Goal: Connect with others: Connect with others

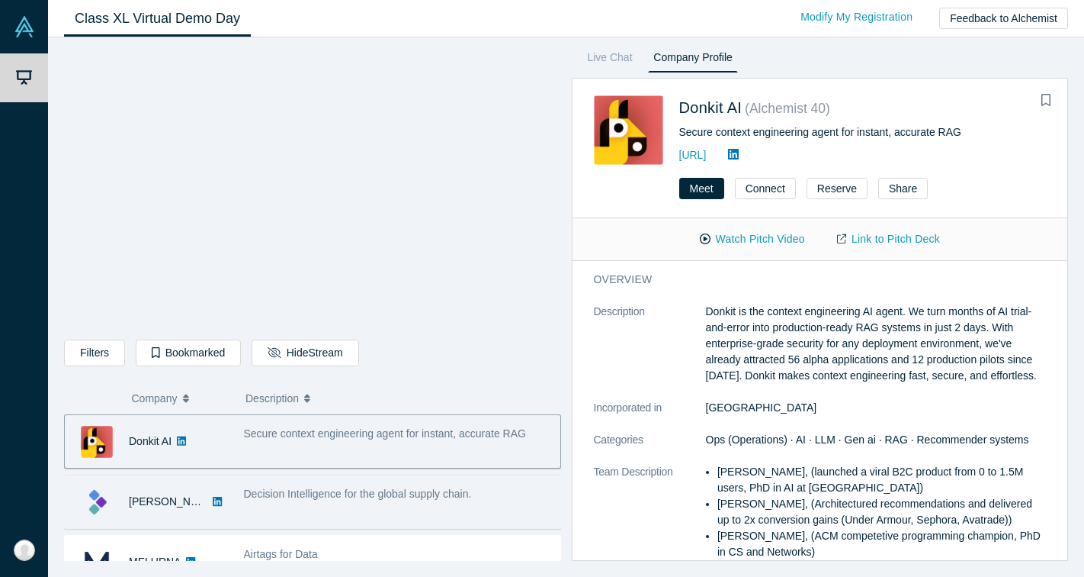
click at [395, 495] on span "Decision Intelligence for the global supply chain." at bounding box center [358, 493] width 228 height 12
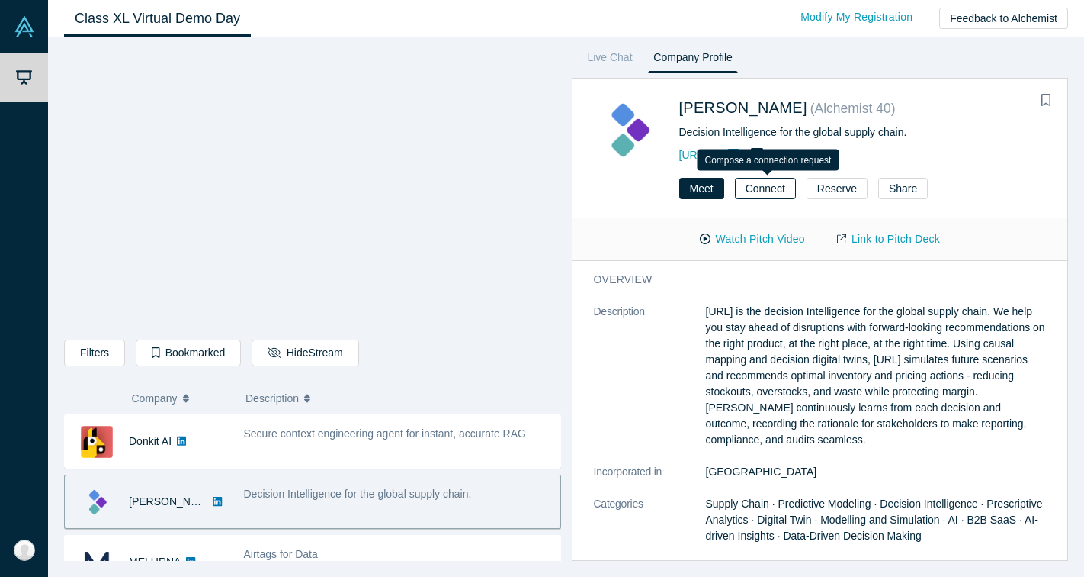
click at [763, 186] on button "Connect" at bounding box center [765, 188] width 61 height 21
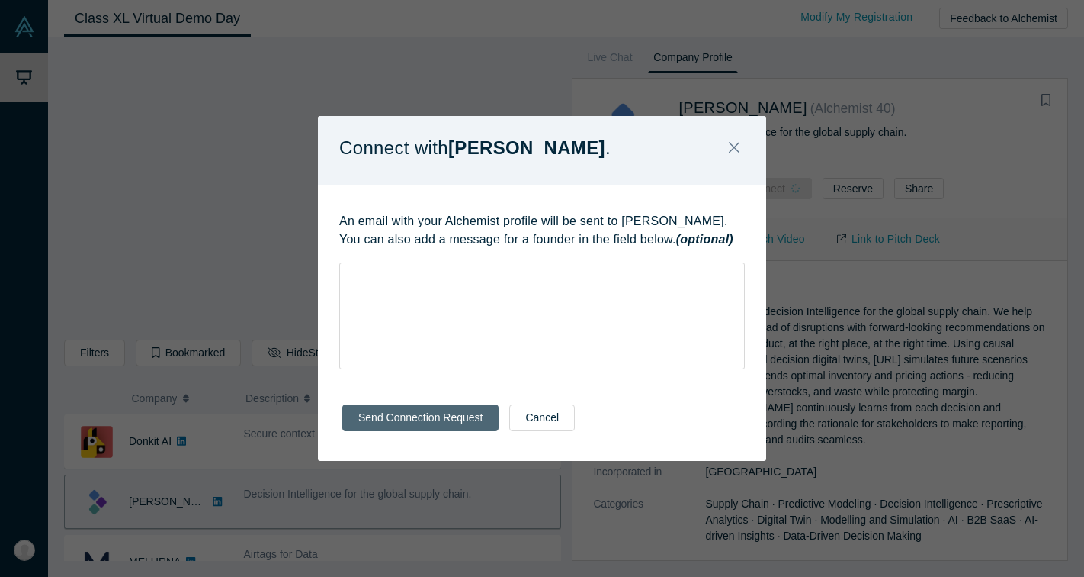
click at [456, 412] on button "Send Connection Request" at bounding box center [420, 417] width 156 height 27
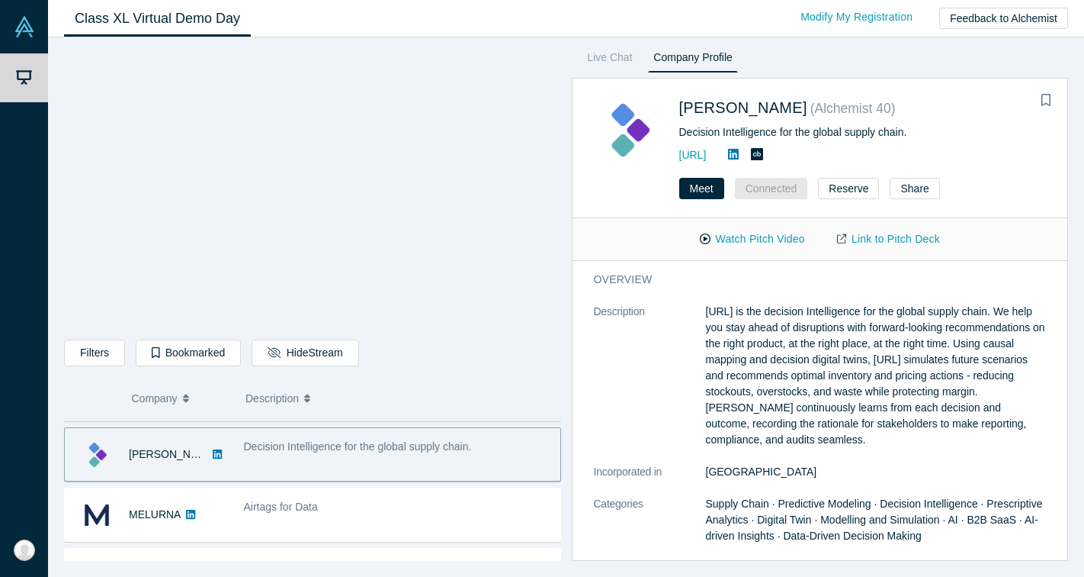
scroll to position [50, 0]
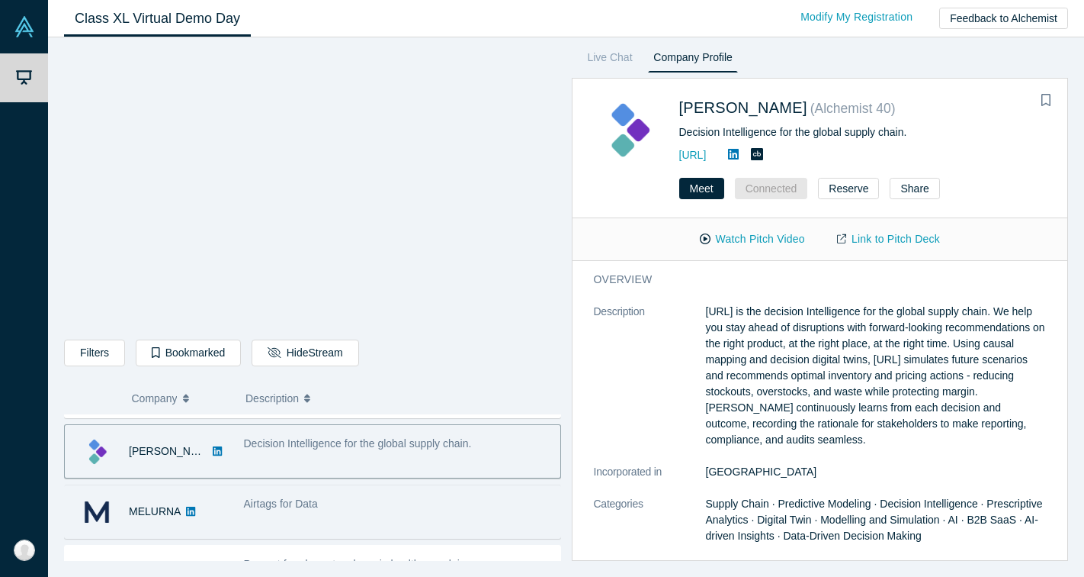
click at [439, 514] on div "Airtags for Data" at bounding box center [398, 511] width 325 height 48
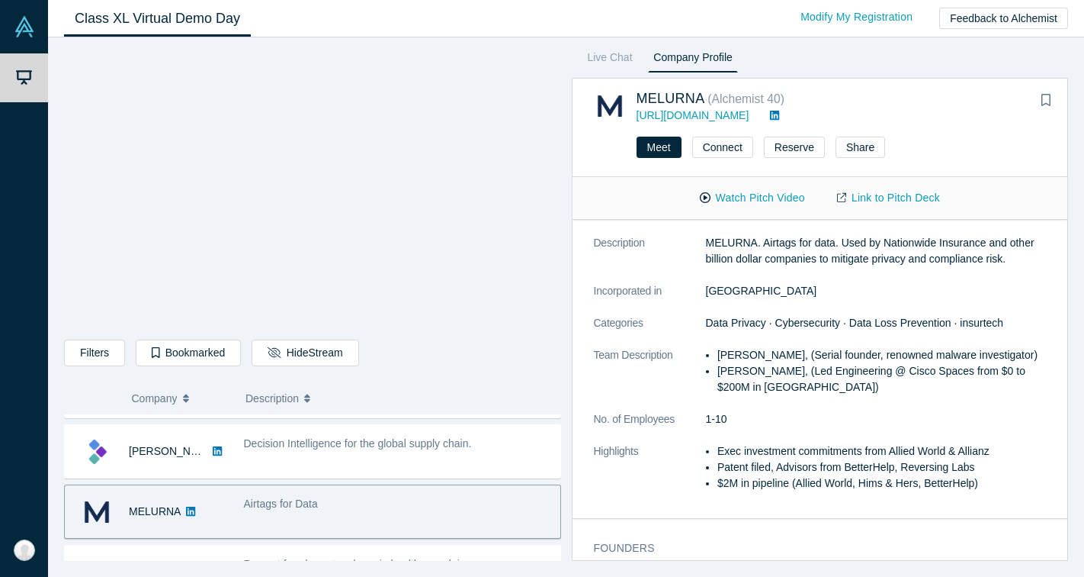
scroll to position [20, 0]
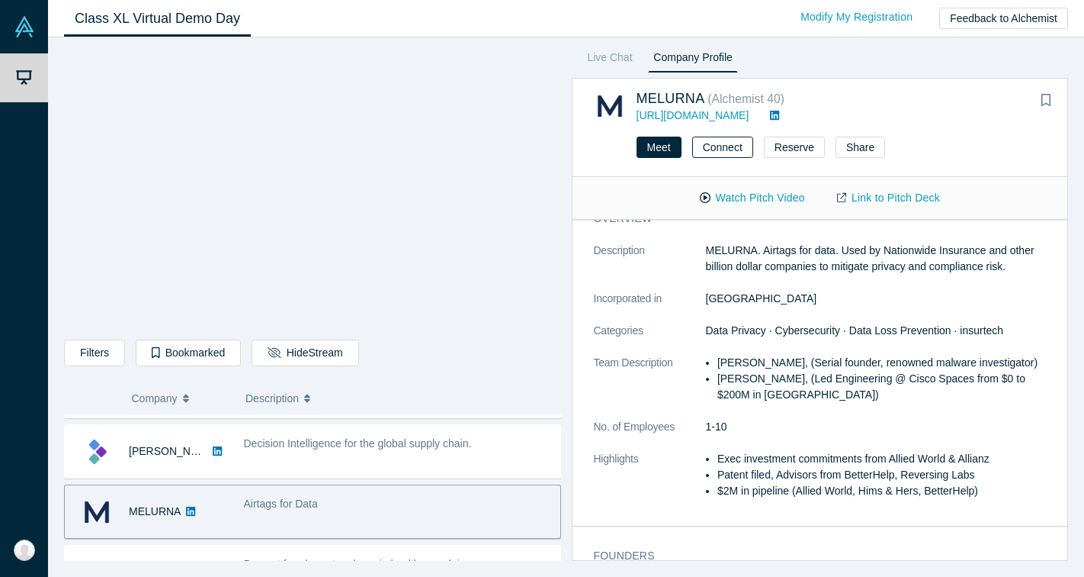
click at [726, 145] on button "Connect" at bounding box center [722, 147] width 61 height 21
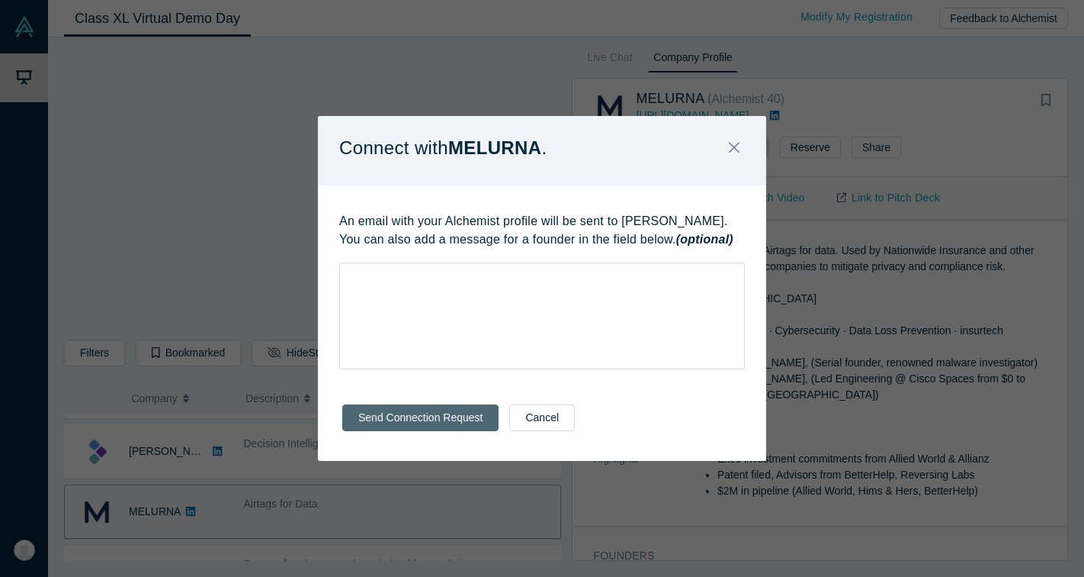
click at [394, 419] on button "Send Connection Request" at bounding box center [420, 417] width 156 height 27
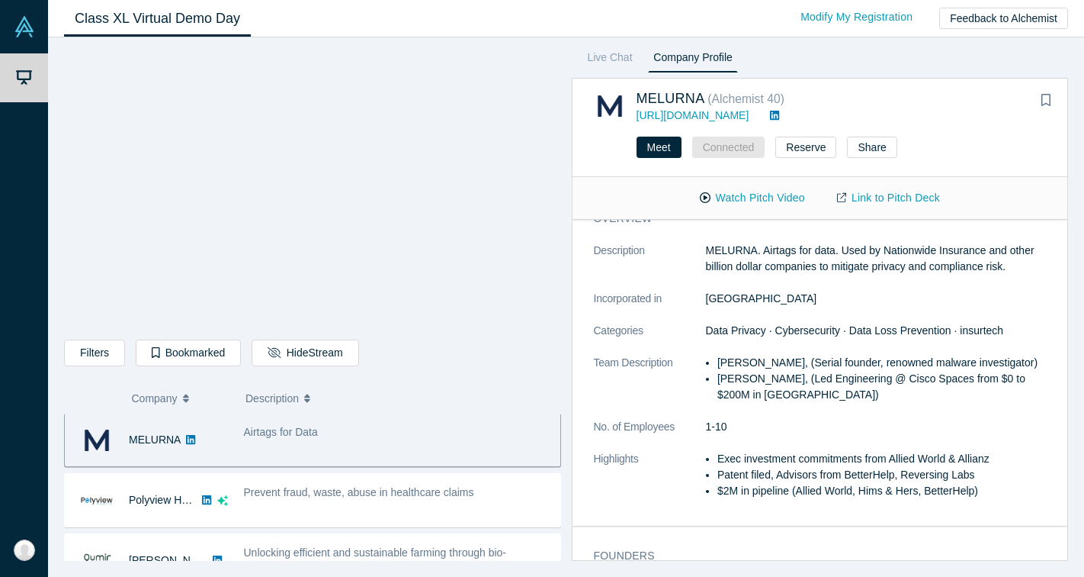
scroll to position [123, 0]
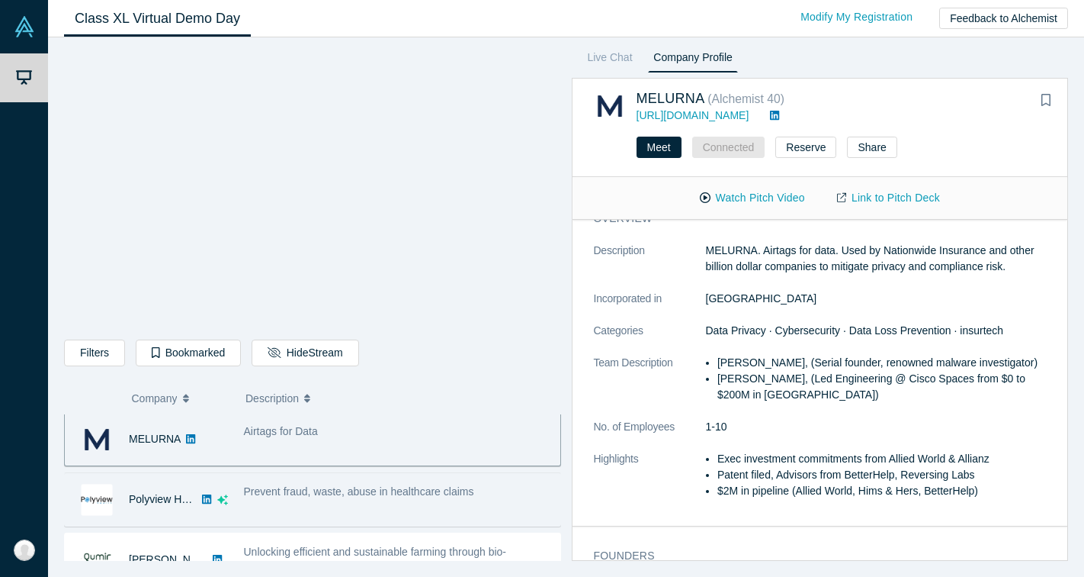
click at [413, 493] on span "Prevent fraud, waste, abuse in healthcare claims" at bounding box center [359, 491] width 230 height 12
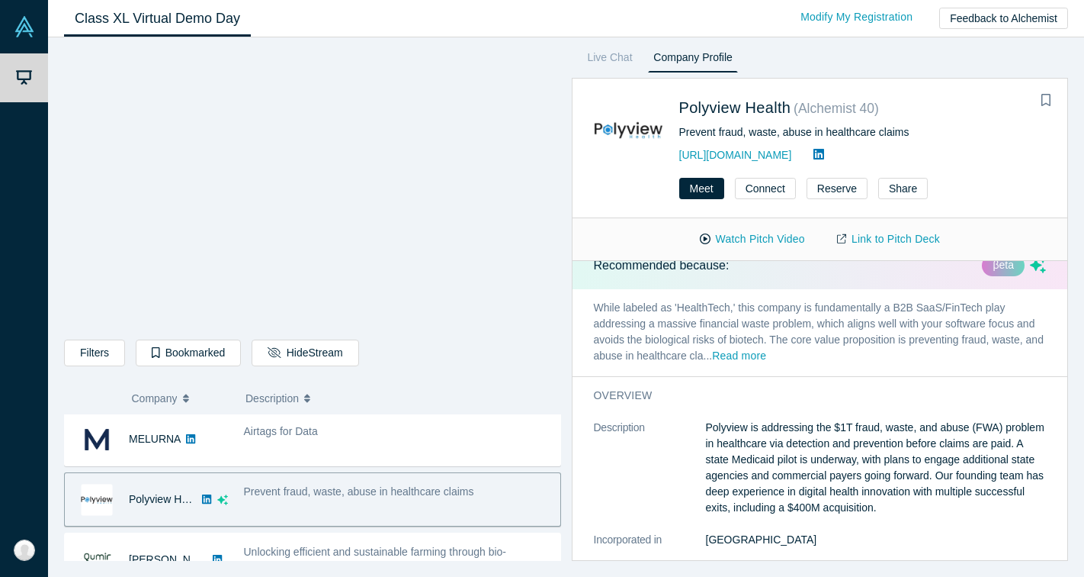
scroll to position [0, 0]
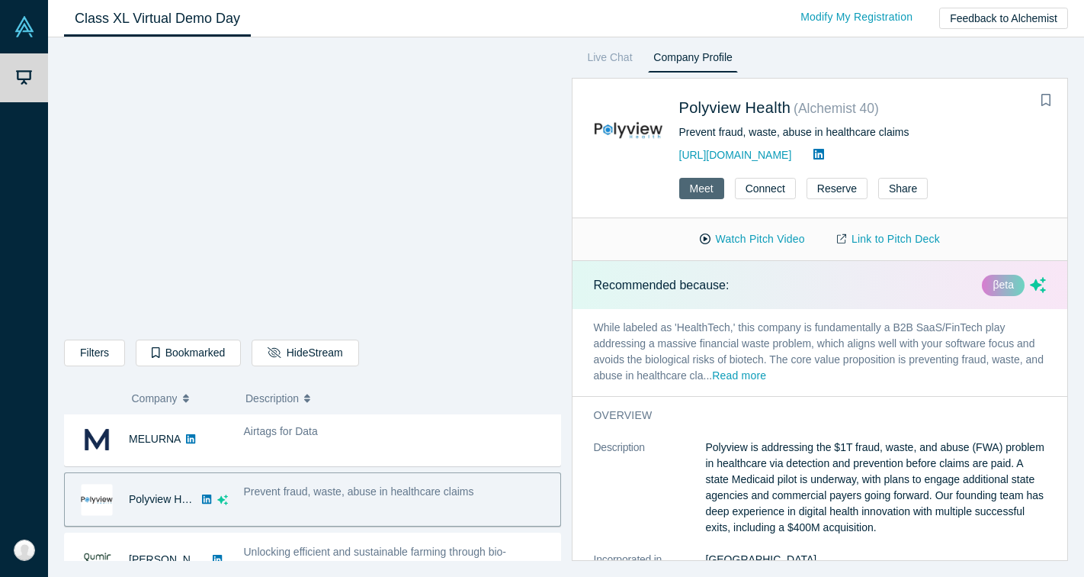
click at [699, 190] on button "Meet" at bounding box center [702, 188] width 45 height 21
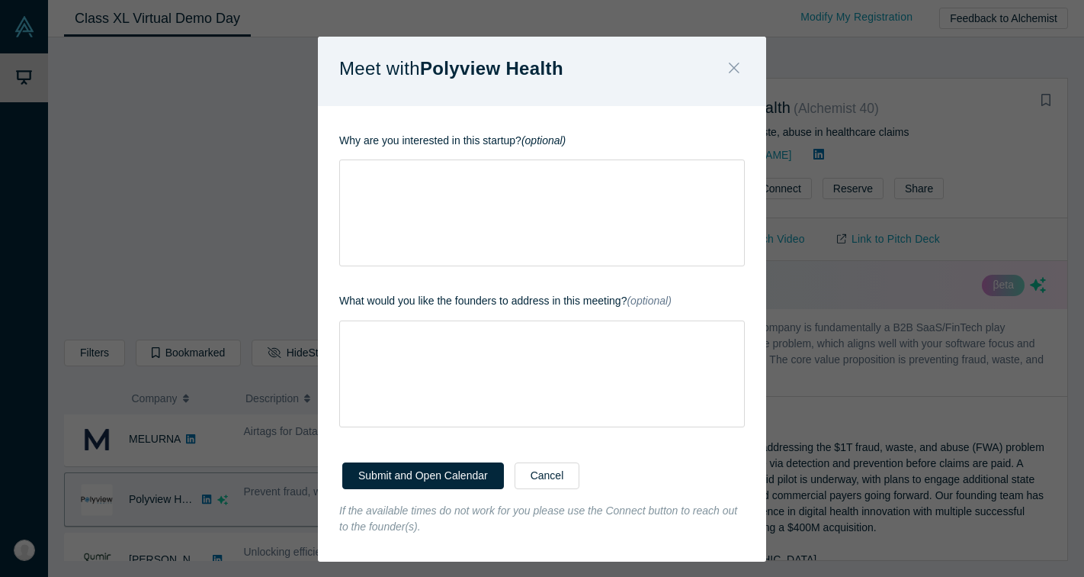
click at [739, 65] on icon "Close" at bounding box center [734, 67] width 11 height 17
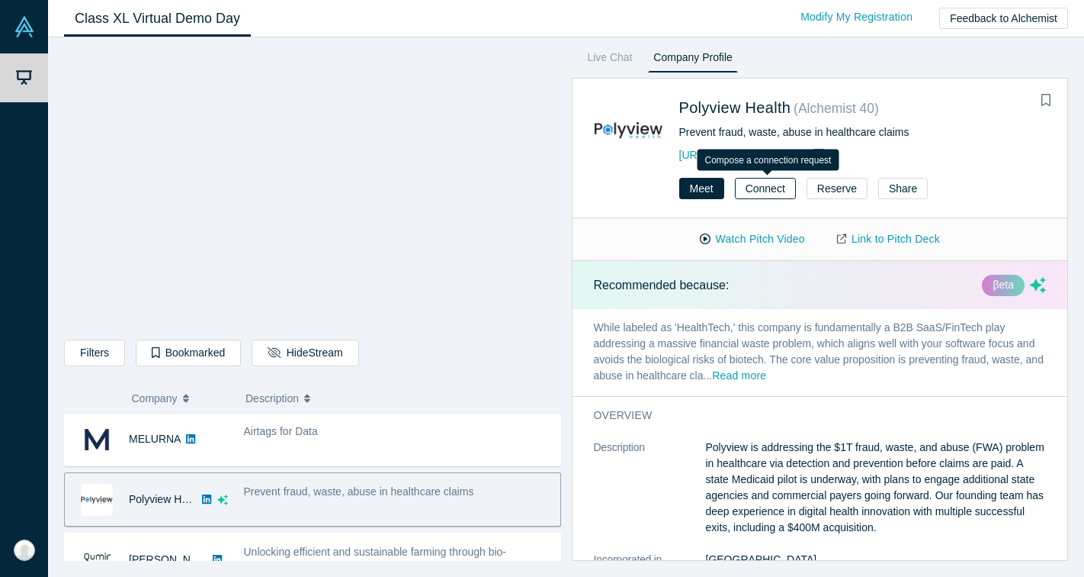
click at [769, 191] on button "Connect" at bounding box center [765, 188] width 61 height 21
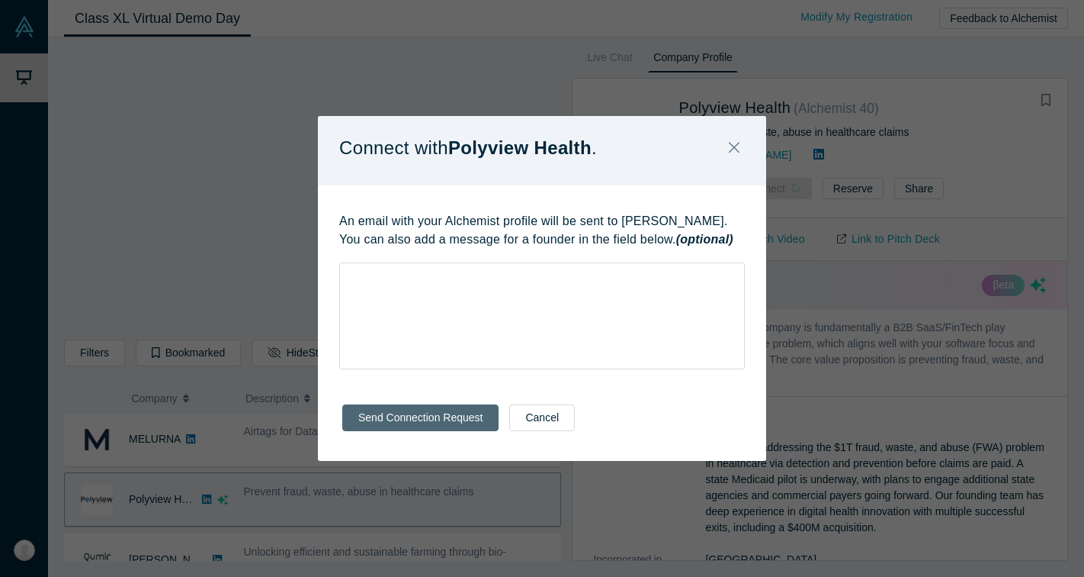
click at [445, 415] on button "Send Connection Request" at bounding box center [420, 417] width 156 height 27
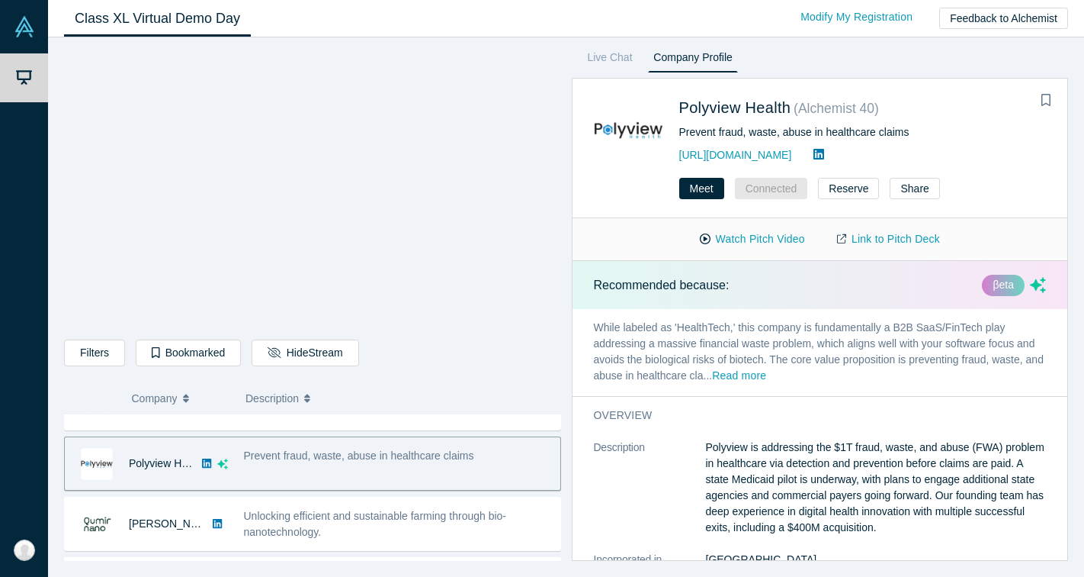
scroll to position [162, 0]
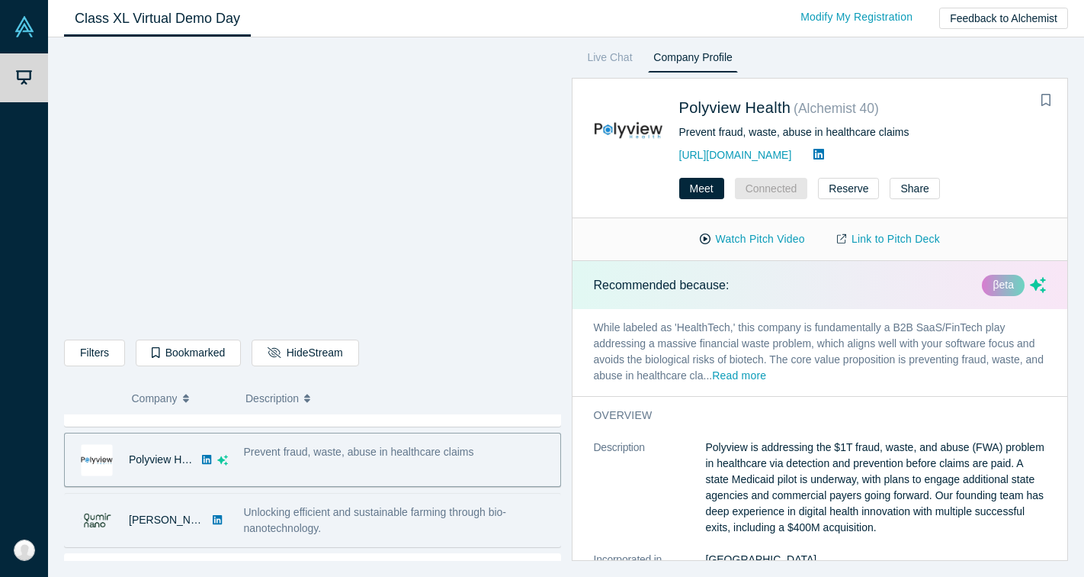
click at [422, 498] on div "Unlocking efficient and sustainable farming through bio-nanotechnology." at bounding box center [398, 520] width 325 height 48
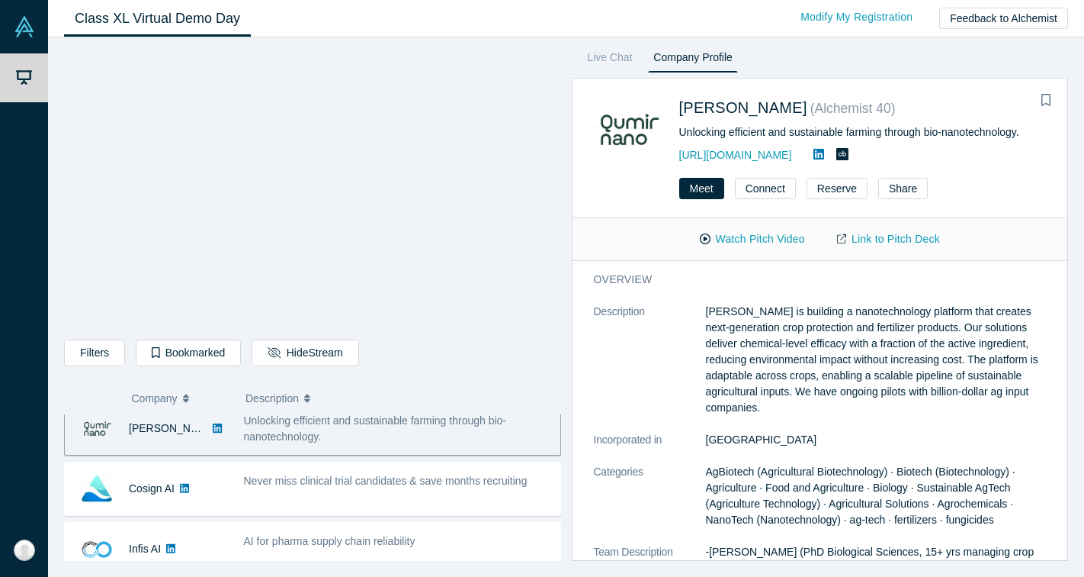
scroll to position [259, 0]
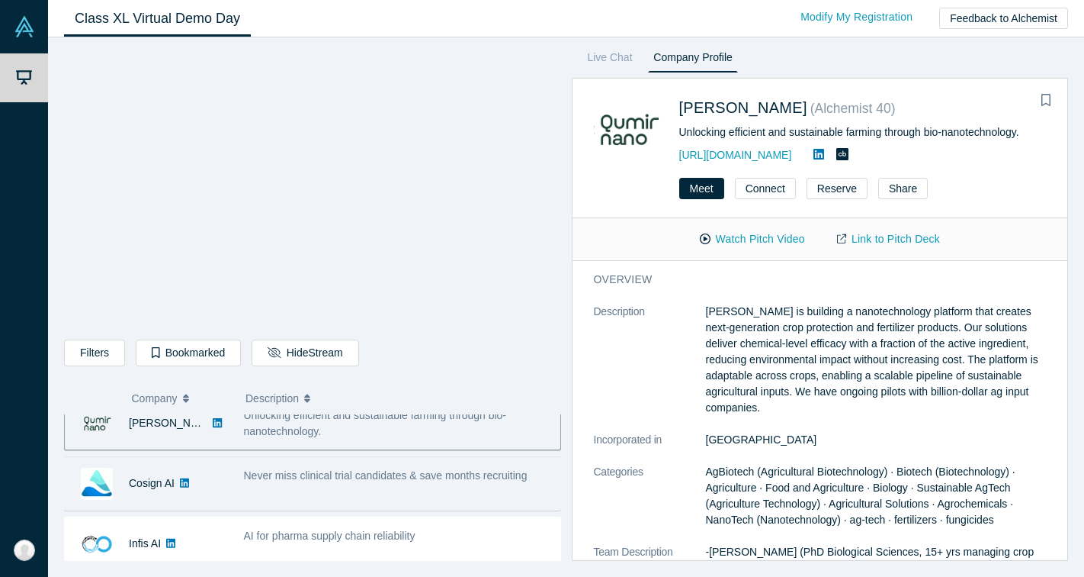
click at [422, 484] on div "Never miss clinical trial candidates & save months recruiting" at bounding box center [398, 483] width 325 height 48
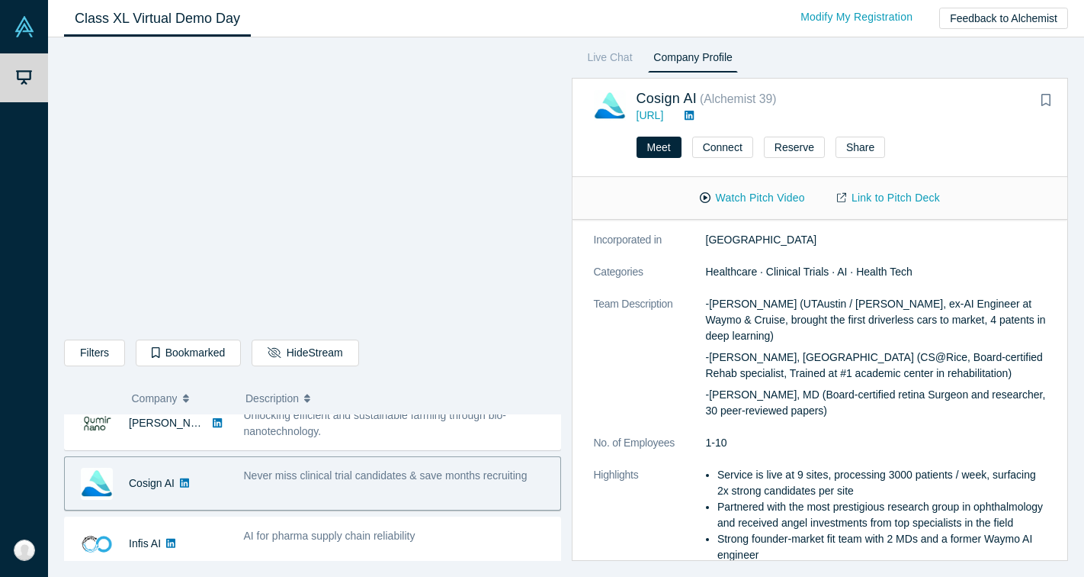
scroll to position [229, 0]
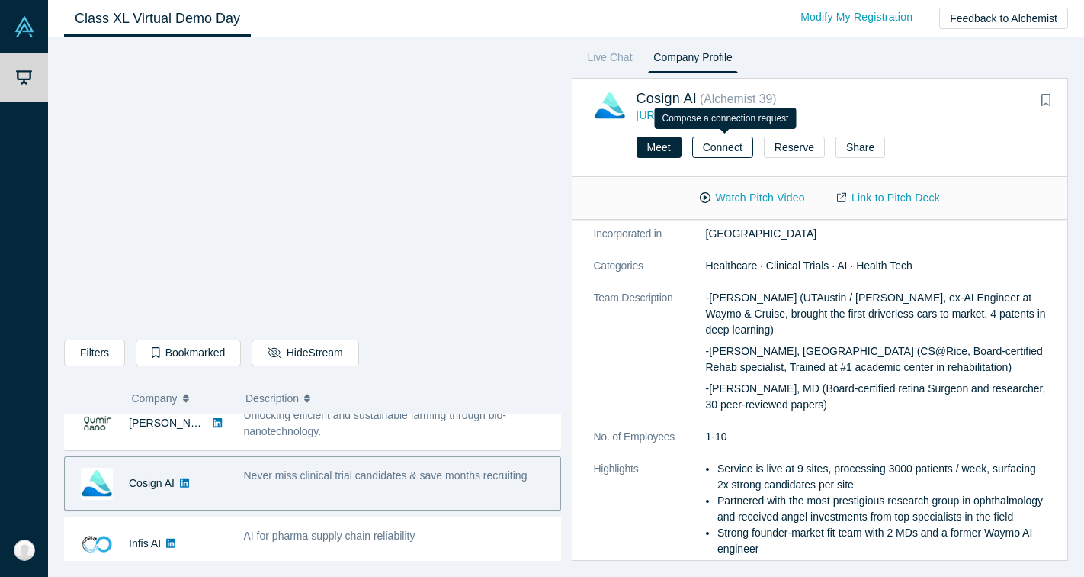
click at [720, 146] on button "Connect" at bounding box center [722, 147] width 61 height 21
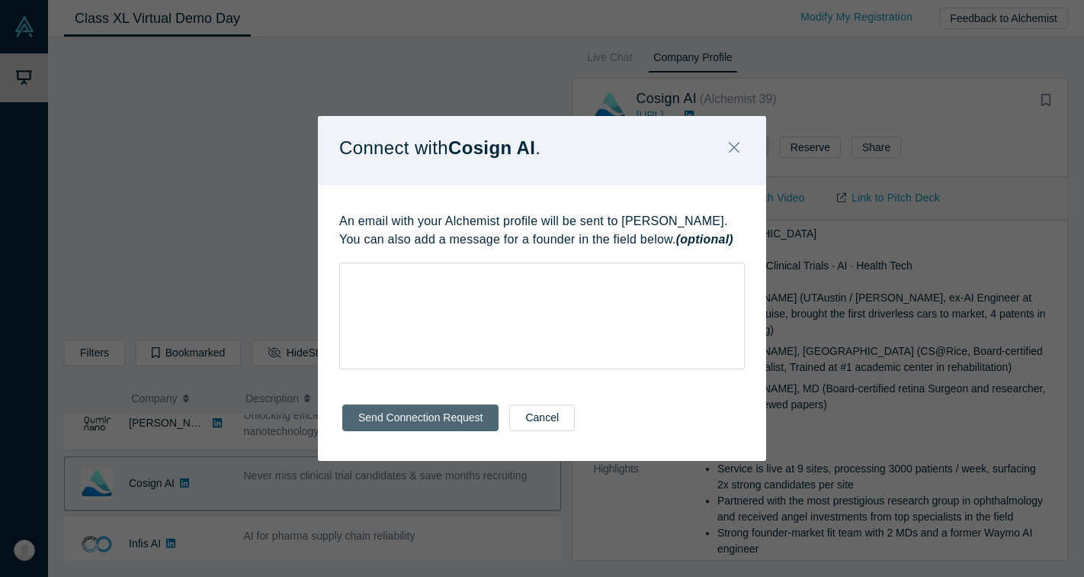
click at [464, 409] on button "Send Connection Request" at bounding box center [420, 417] width 156 height 27
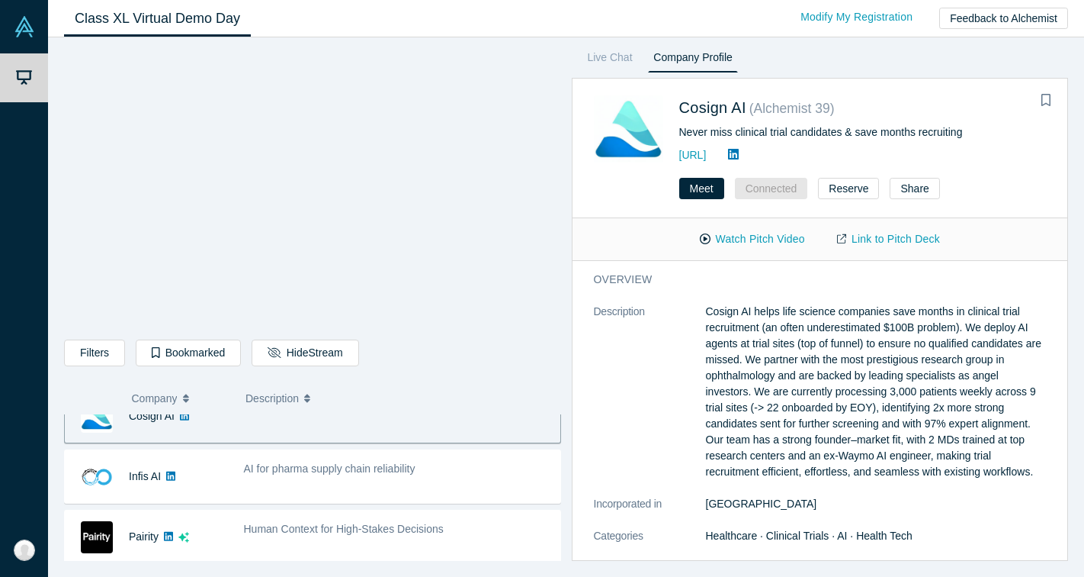
scroll to position [336, 0]
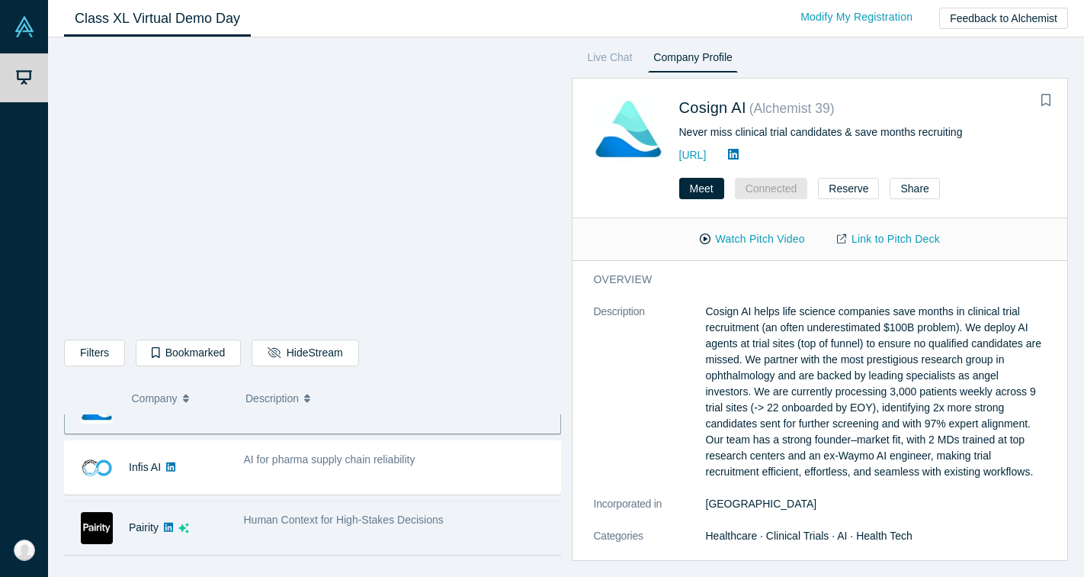
click at [403, 515] on span "Human Context for High-Stakes Decisions" at bounding box center [344, 519] width 200 height 12
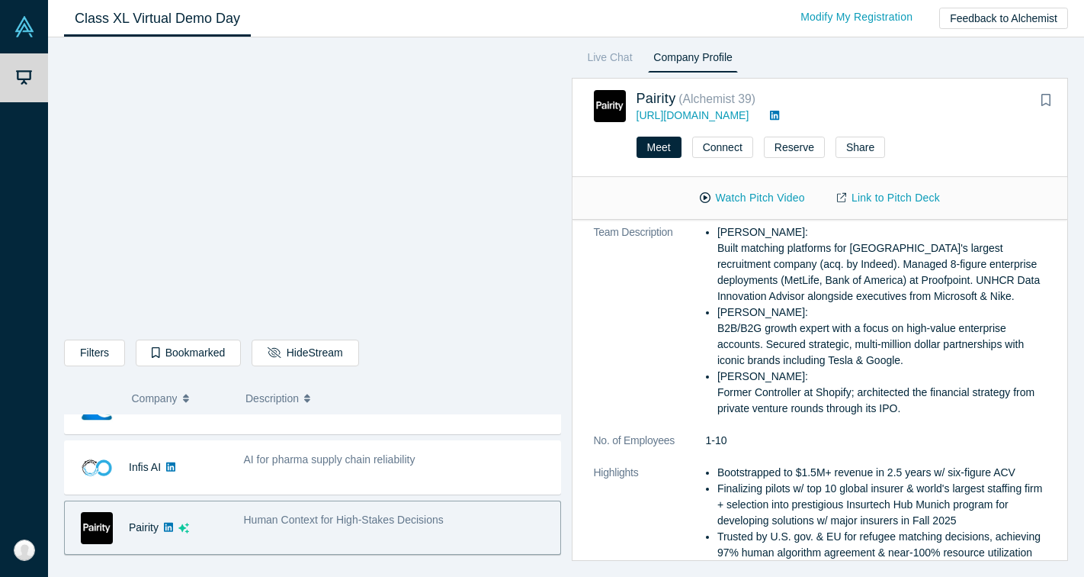
scroll to position [517, 0]
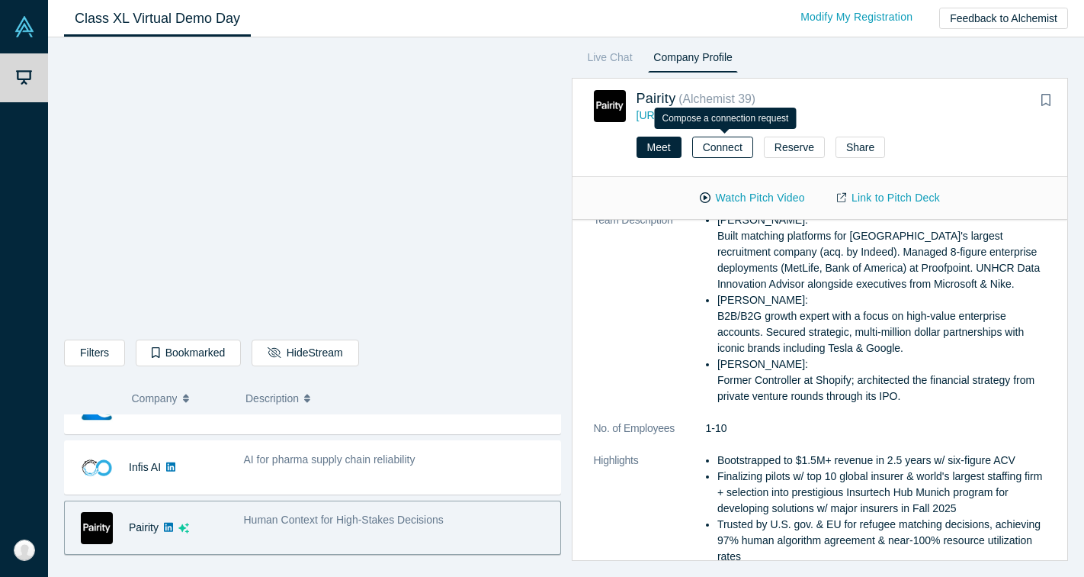
click at [732, 152] on button "Connect" at bounding box center [722, 147] width 61 height 21
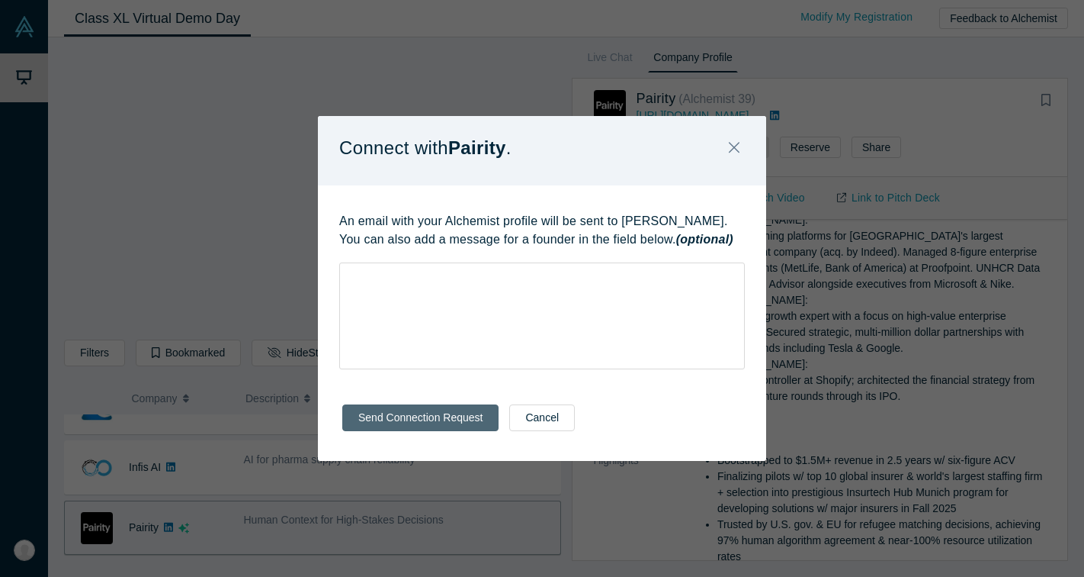
click at [442, 419] on button "Send Connection Request" at bounding box center [420, 417] width 156 height 27
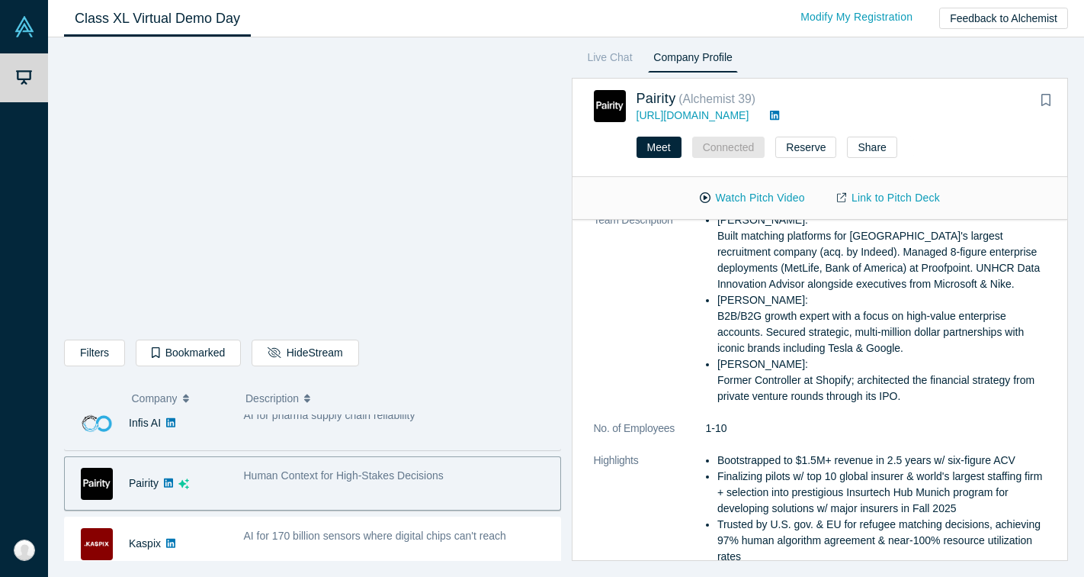
scroll to position [392, 0]
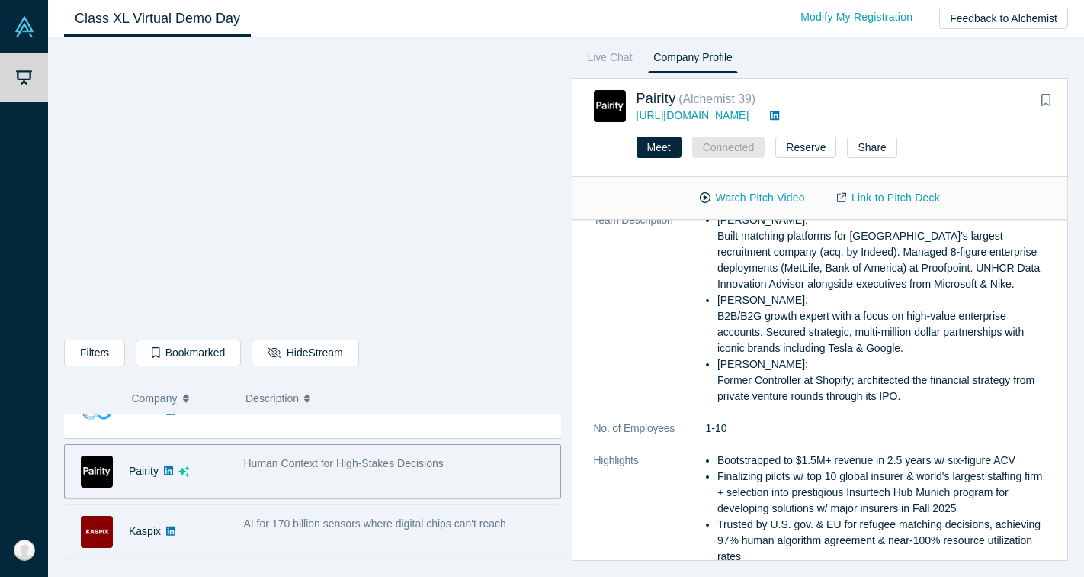
click at [424, 525] on span "AI for 170 billion sensors where digital chips can't reach" at bounding box center [375, 523] width 262 height 12
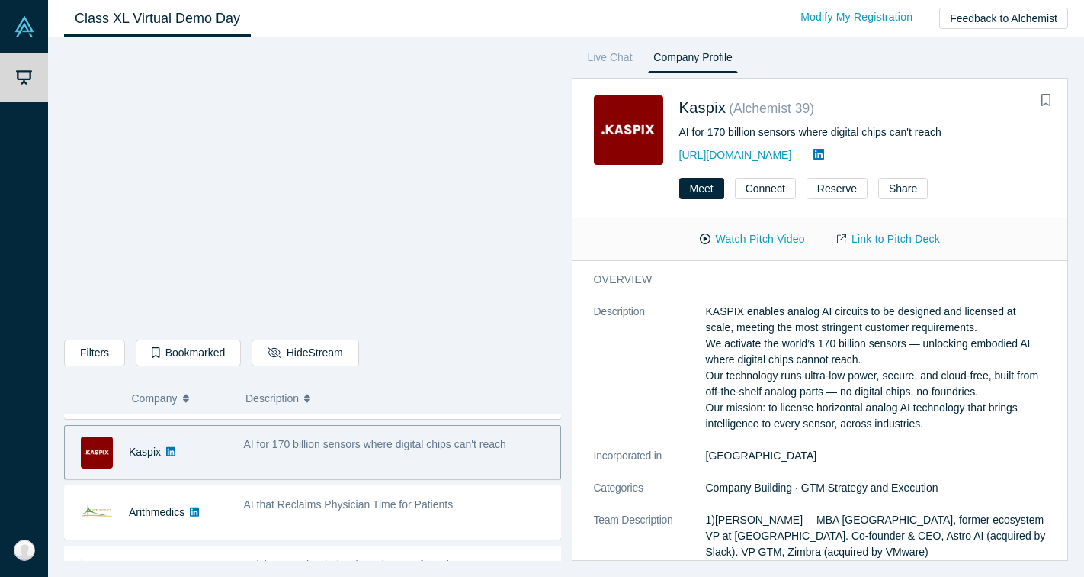
scroll to position [480, 0]
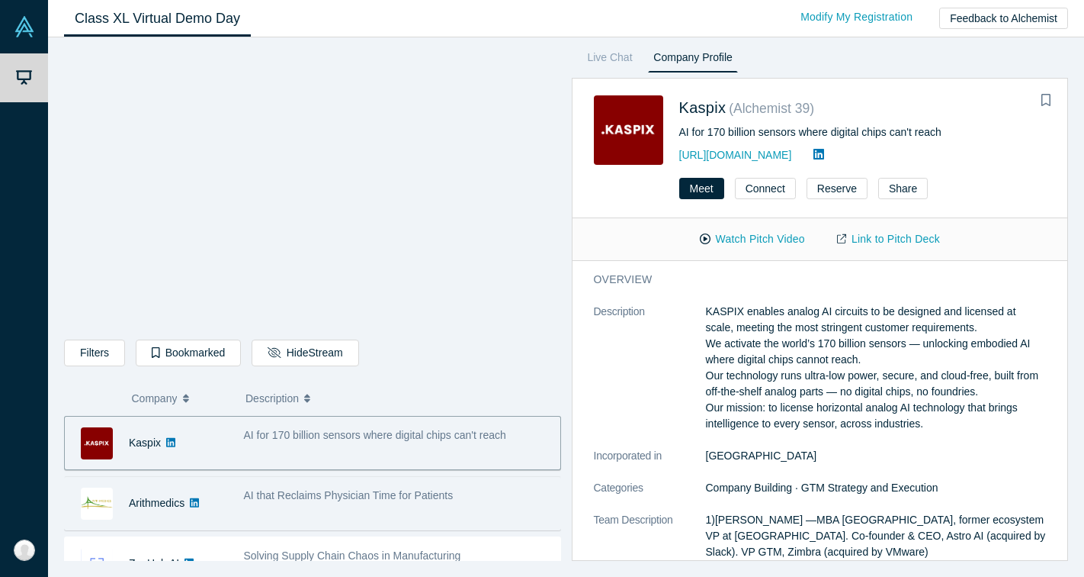
click at [426, 487] on div "AI that Reclaims Physician Time for Patients" at bounding box center [398, 495] width 309 height 16
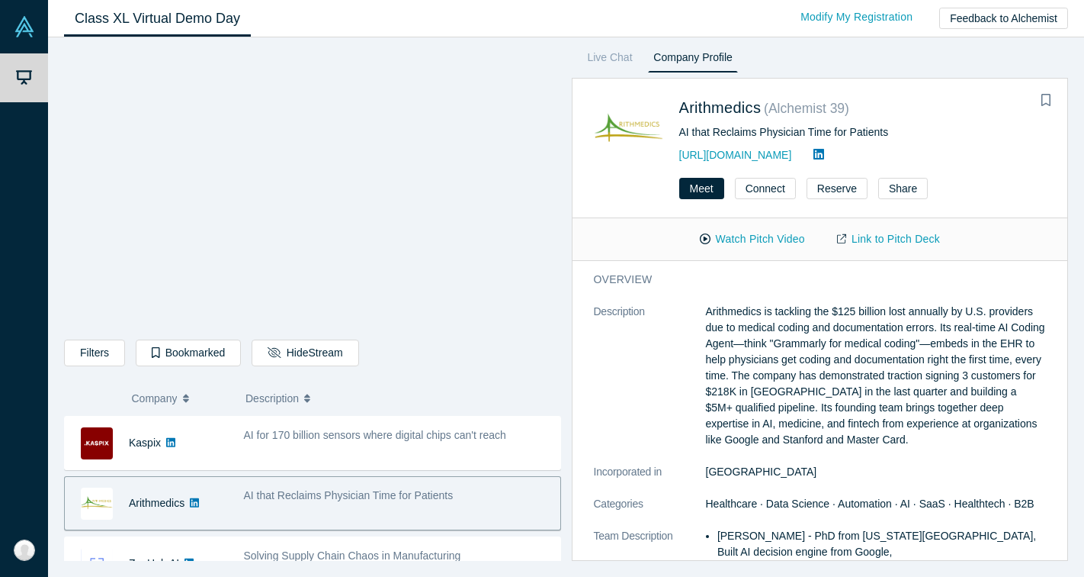
scroll to position [0, 0]
click at [765, 188] on button "Connect" at bounding box center [765, 188] width 61 height 21
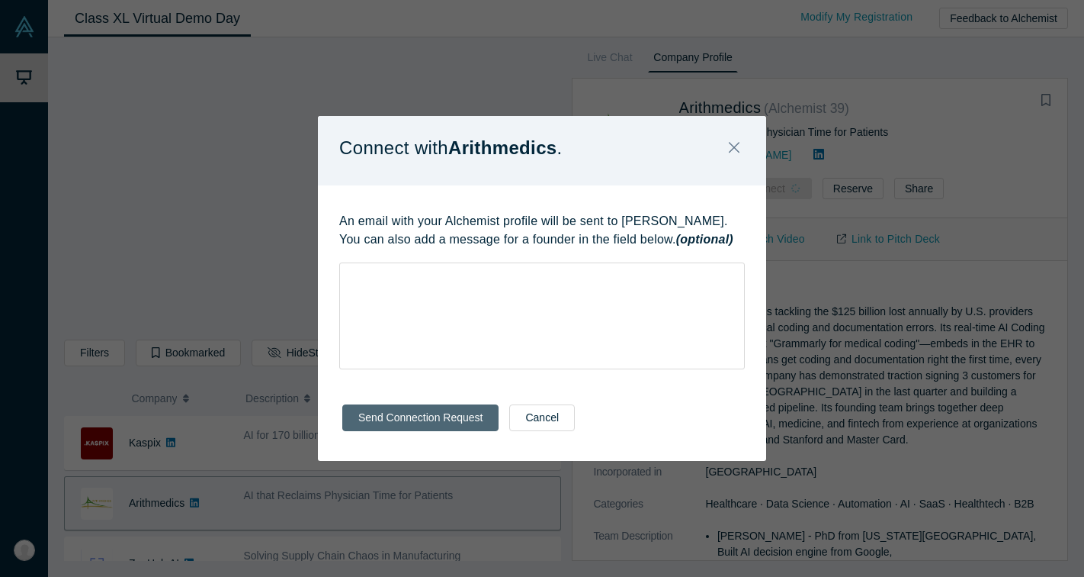
click at [465, 418] on button "Send Connection Request" at bounding box center [420, 417] width 156 height 27
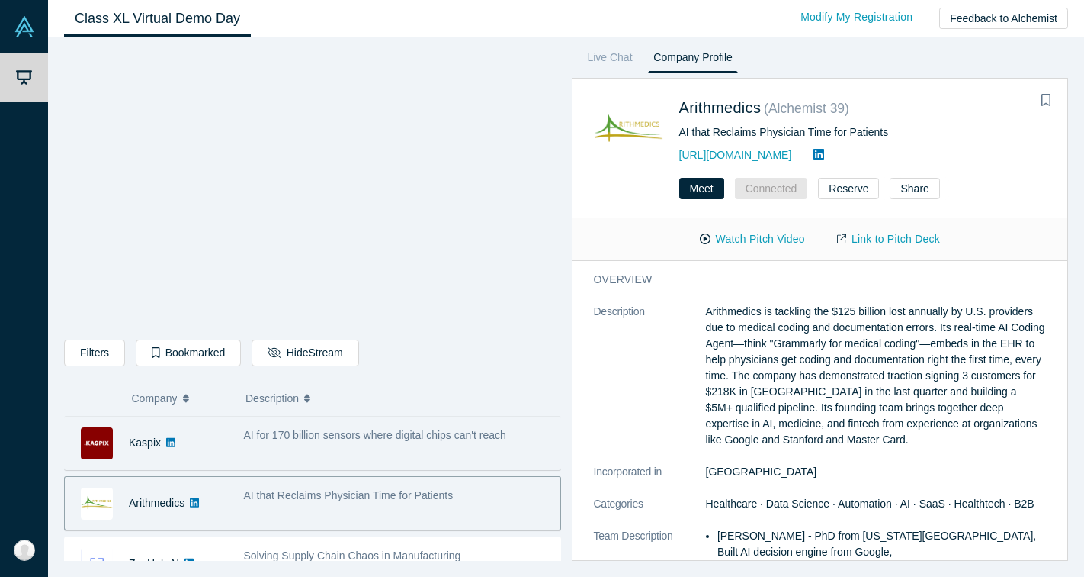
scroll to position [532, 0]
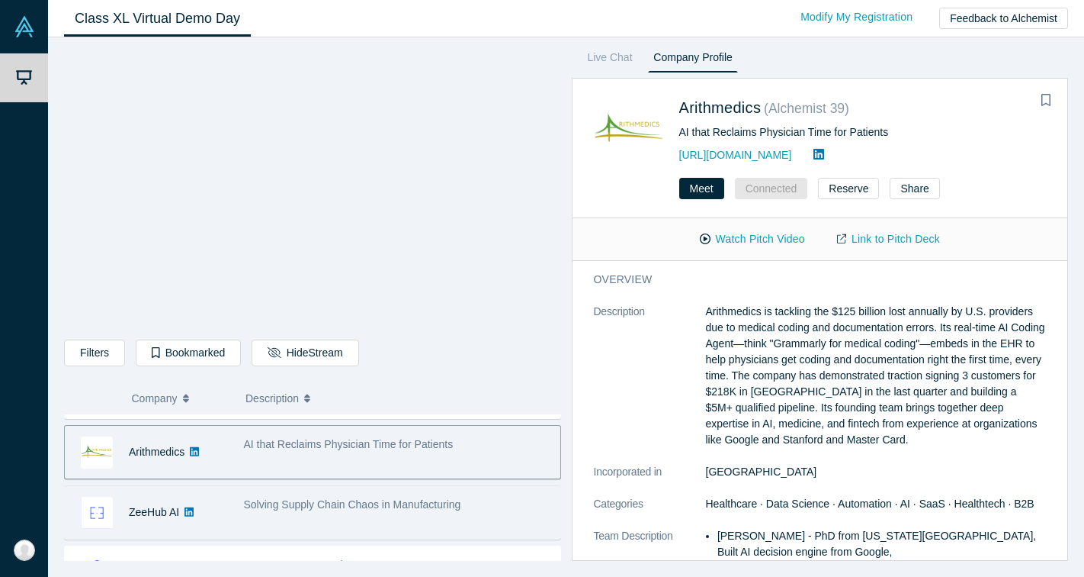
click at [432, 495] on div "Solving Supply Chain Chaos in Manufacturing" at bounding box center [398, 512] width 325 height 48
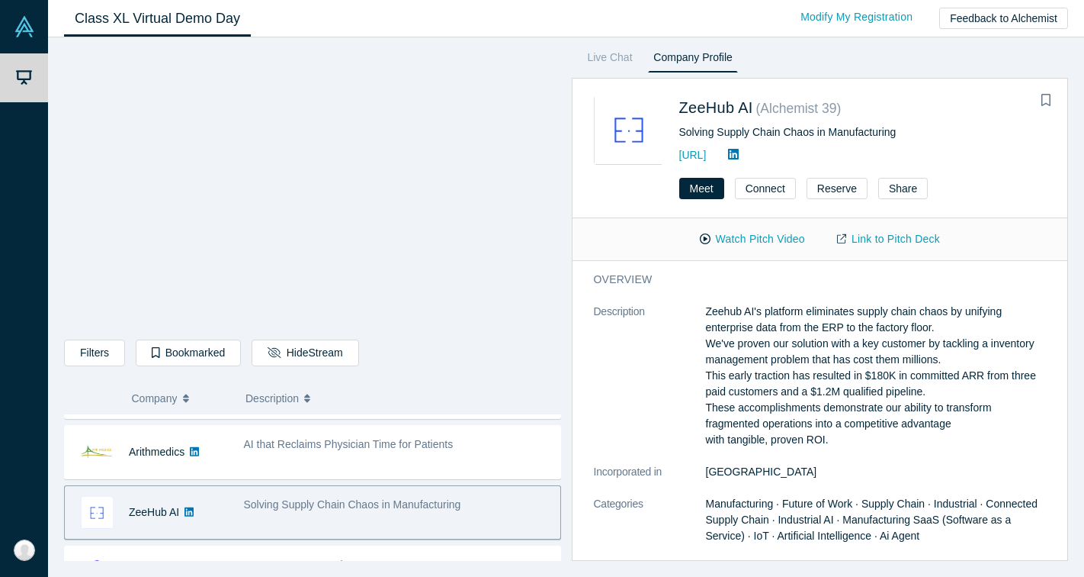
scroll to position [0, 0]
click at [769, 185] on button "Connect" at bounding box center [765, 188] width 61 height 21
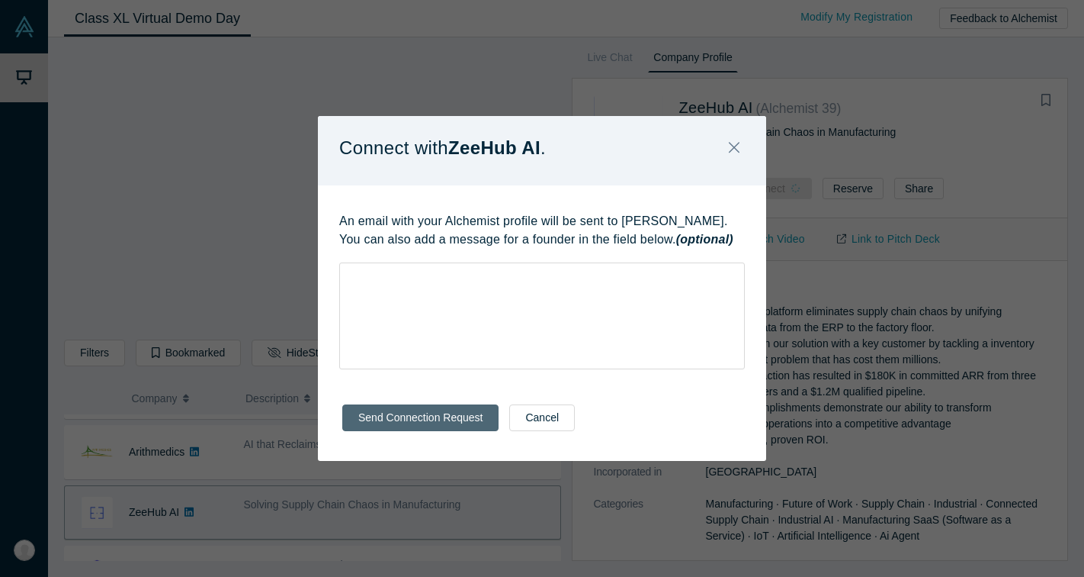
click at [467, 411] on button "Send Connection Request" at bounding box center [420, 417] width 156 height 27
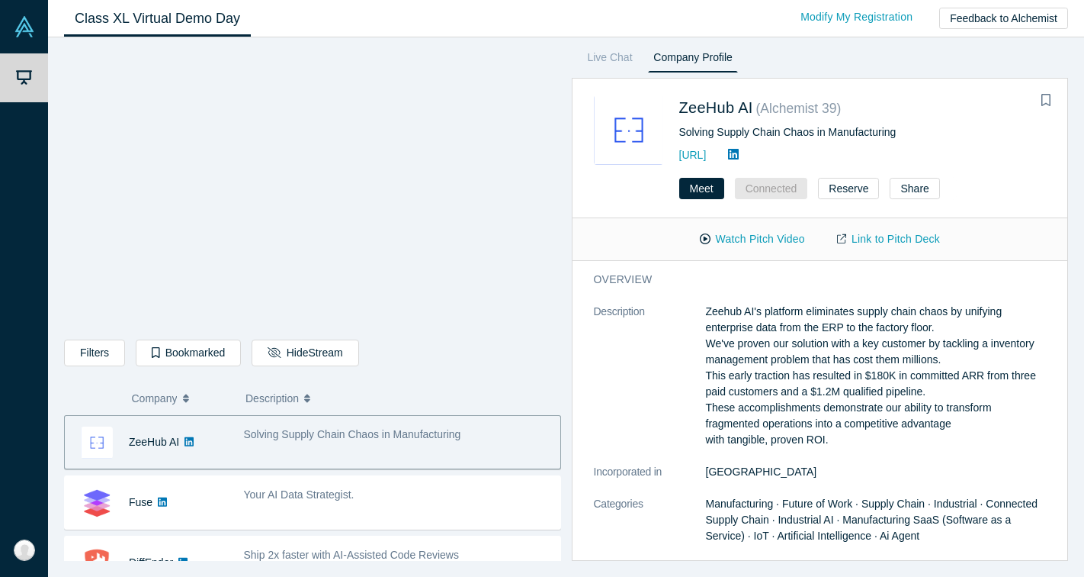
scroll to position [602, 0]
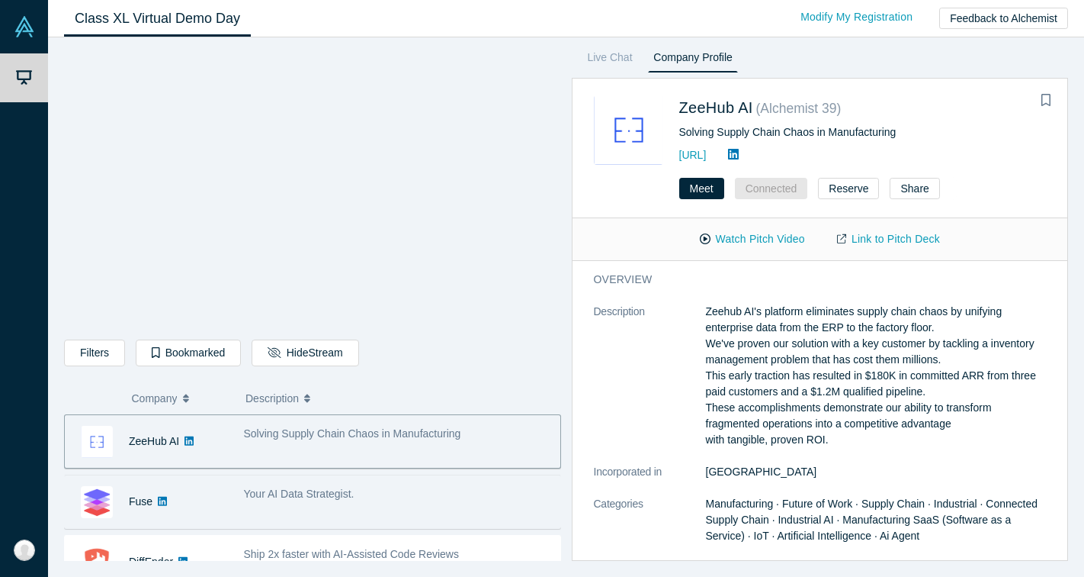
click at [358, 488] on div "Your AI Data Strategist." at bounding box center [398, 494] width 309 height 16
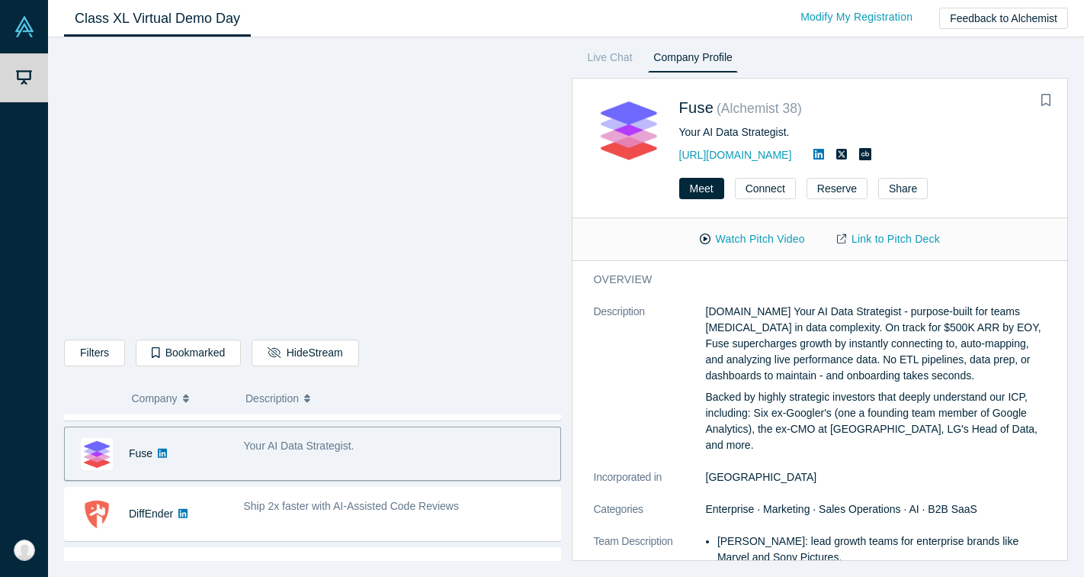
scroll to position [654, 0]
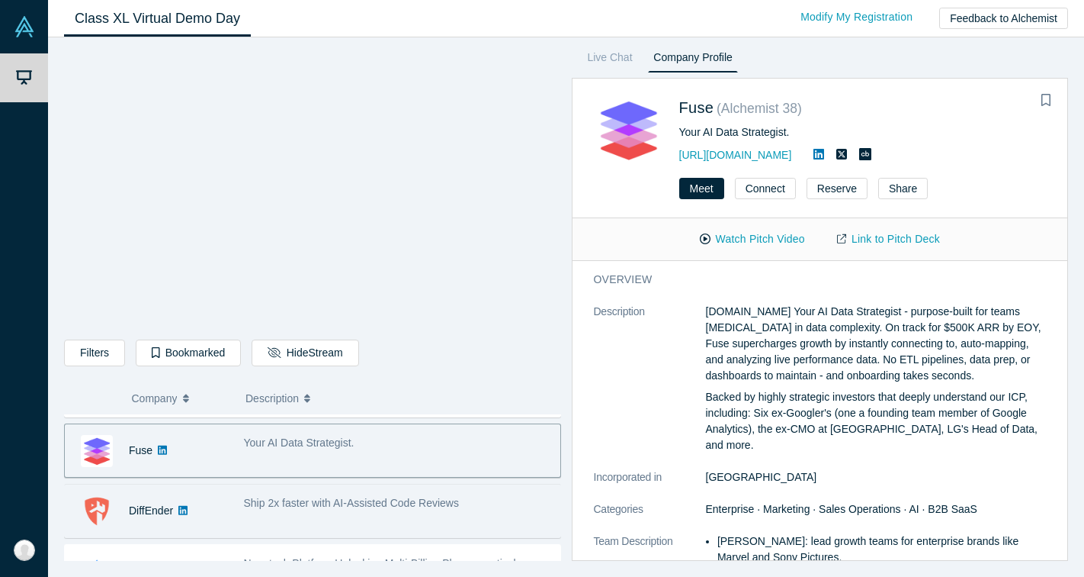
click at [344, 508] on span "Ship 2x faster with AI-Assisted Code Reviews" at bounding box center [351, 502] width 215 height 12
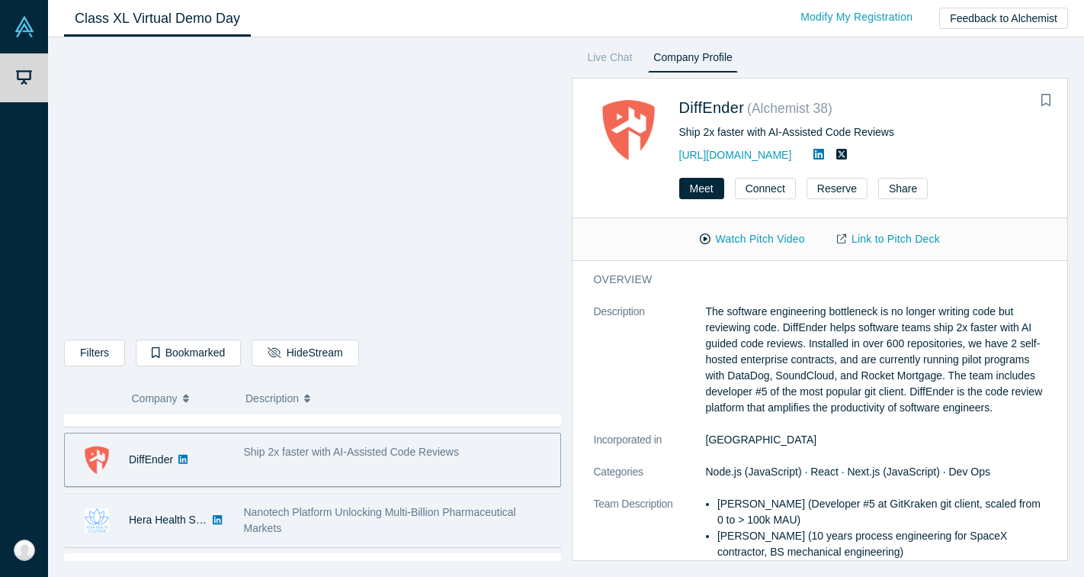
scroll to position [731, 0]
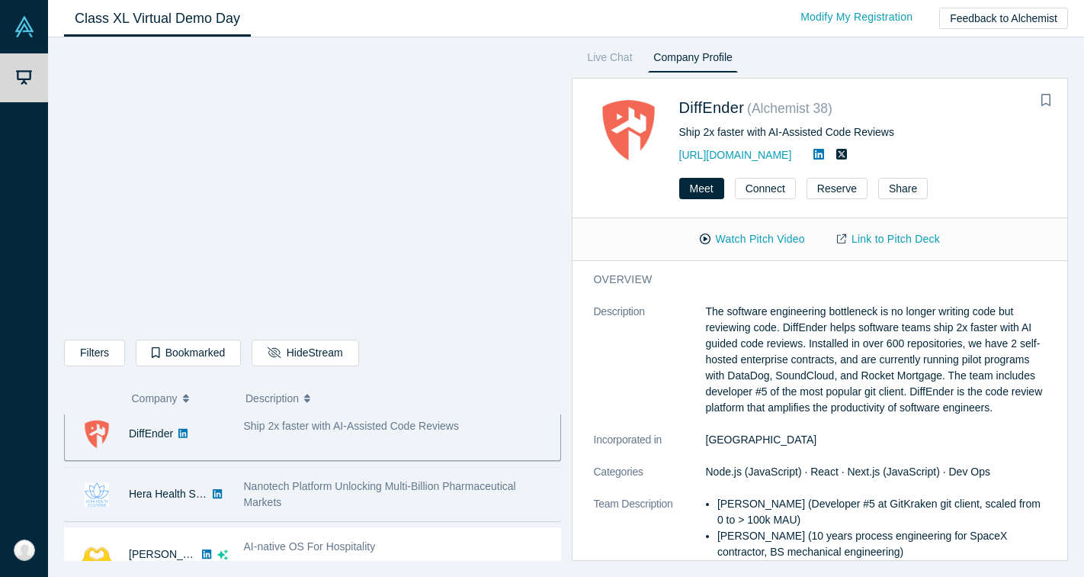
click at [448, 495] on div "Nanotech Platform Unlocking Multi-Billion Pharmaceutical Markets" at bounding box center [398, 494] width 309 height 32
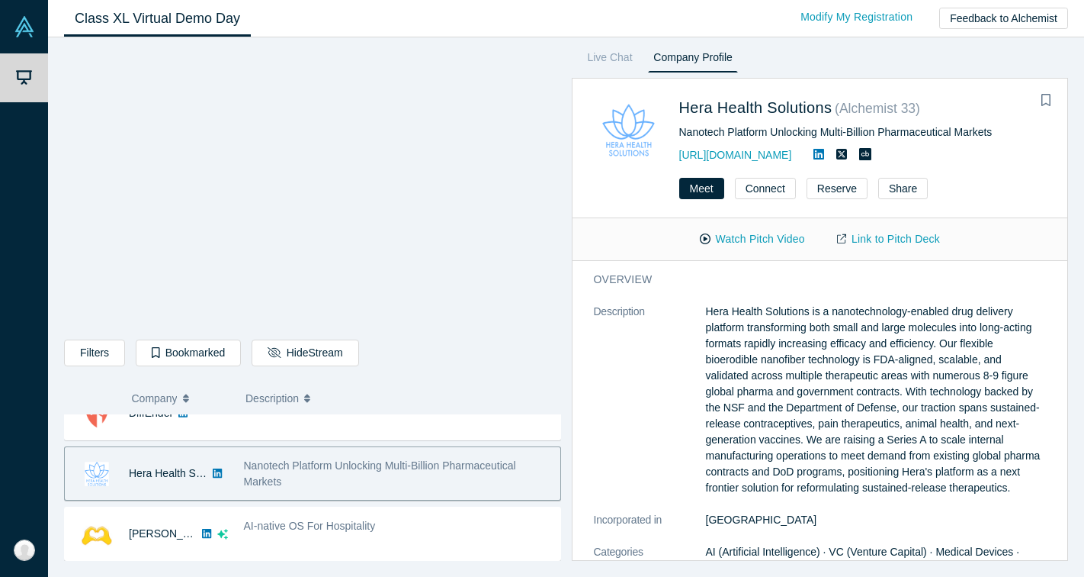
scroll to position [753, 0]
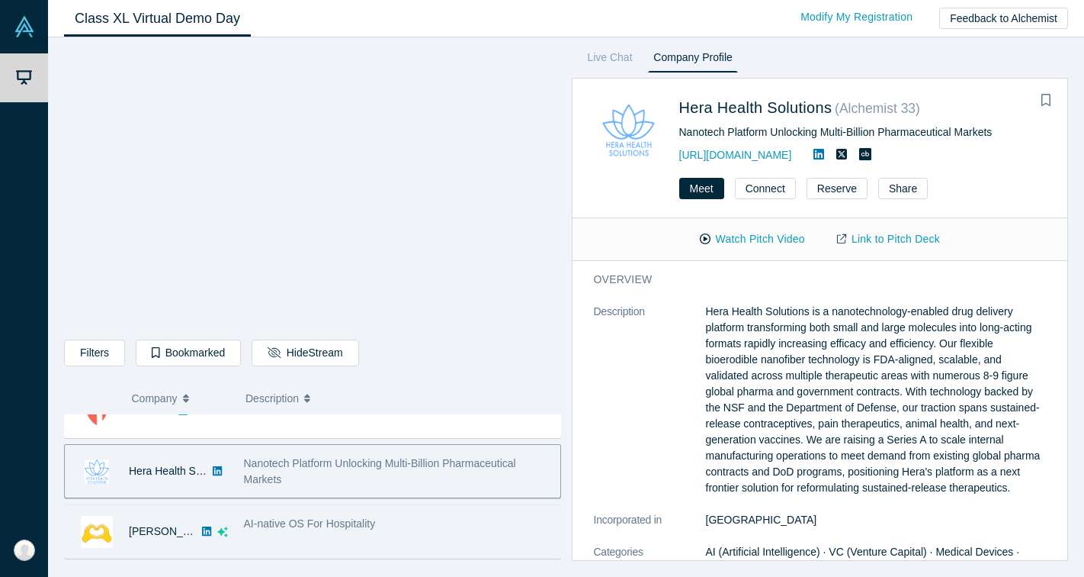
click at [420, 516] on div "AI-native OS For Hospitality" at bounding box center [398, 524] width 309 height 16
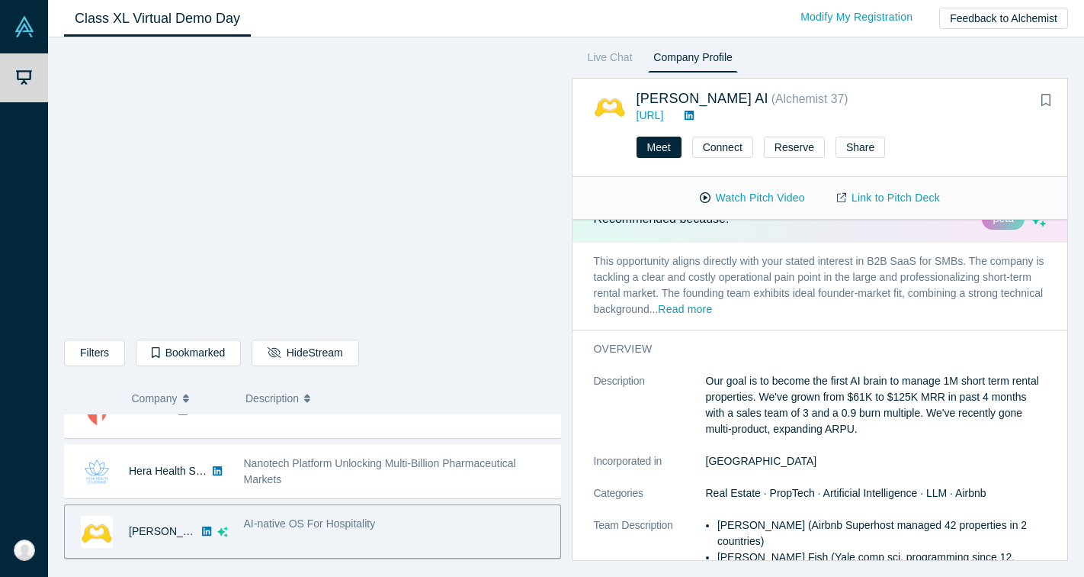
scroll to position [26, 0]
click at [723, 153] on button "Connect" at bounding box center [722, 147] width 61 height 21
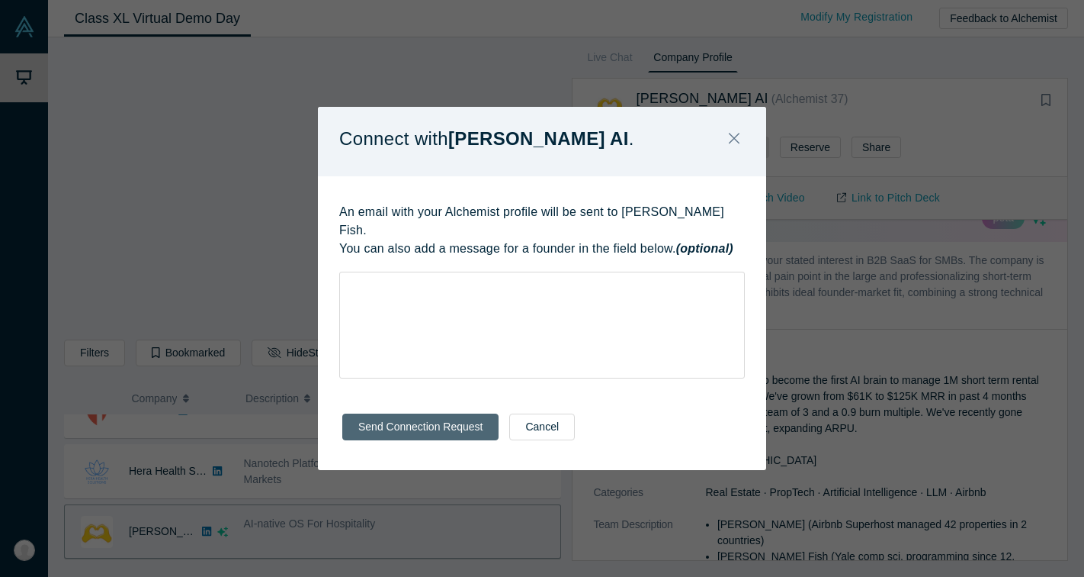
click at [403, 415] on button "Send Connection Request" at bounding box center [420, 426] width 156 height 27
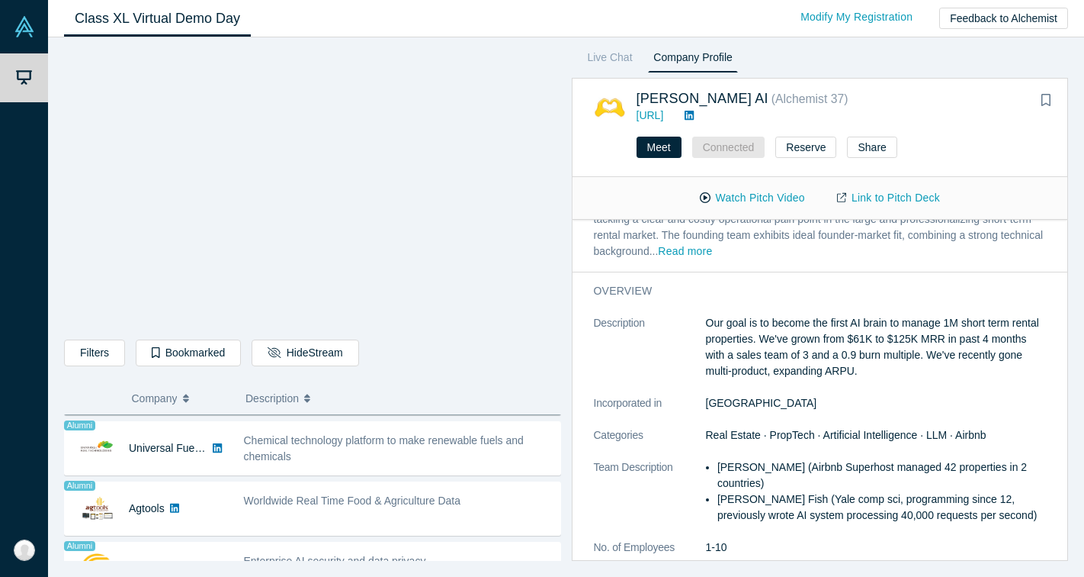
scroll to position [901, 0]
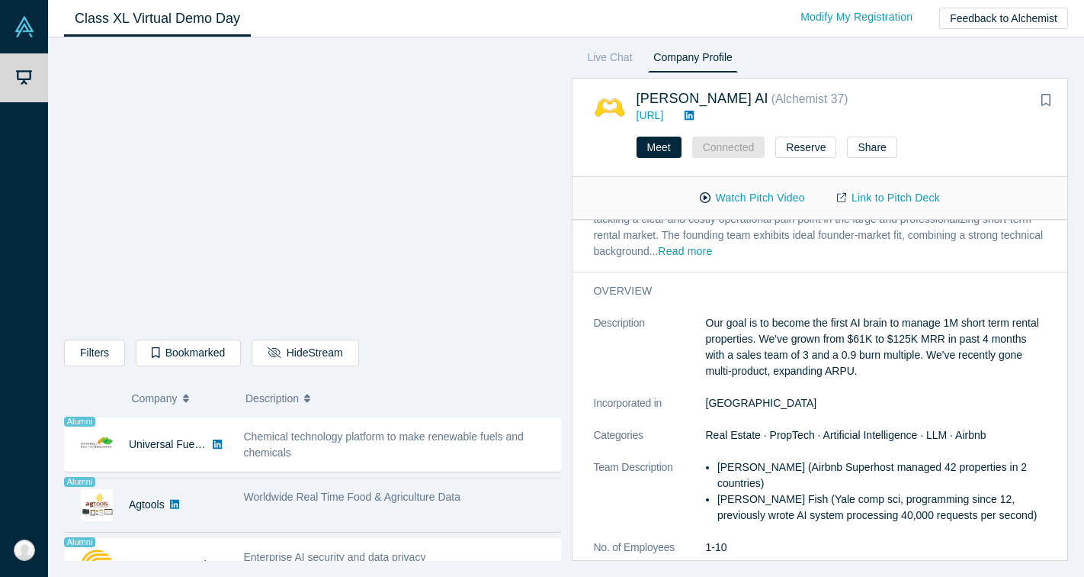
click at [416, 502] on span "Worldwide Real Time Food & Agriculture Data" at bounding box center [352, 496] width 217 height 12
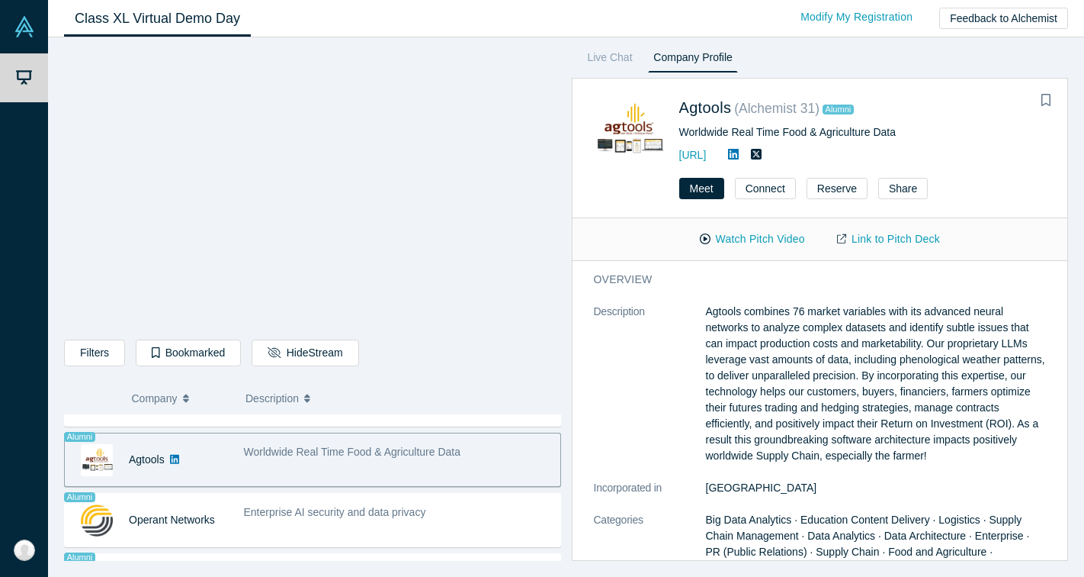
scroll to position [958, 0]
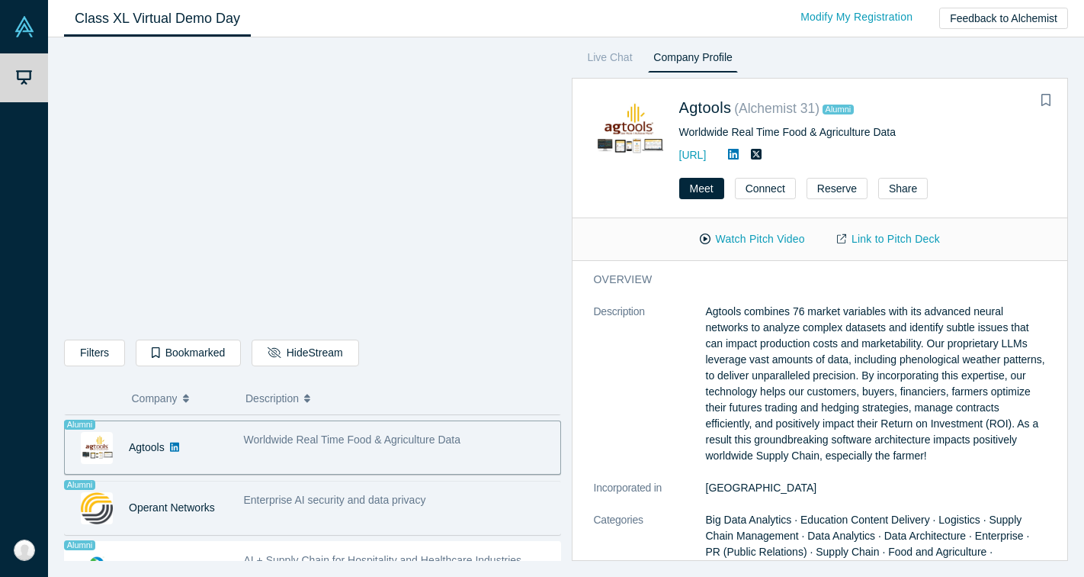
click at [434, 505] on div "Enterprise AI security and data privacy" at bounding box center [398, 500] width 309 height 16
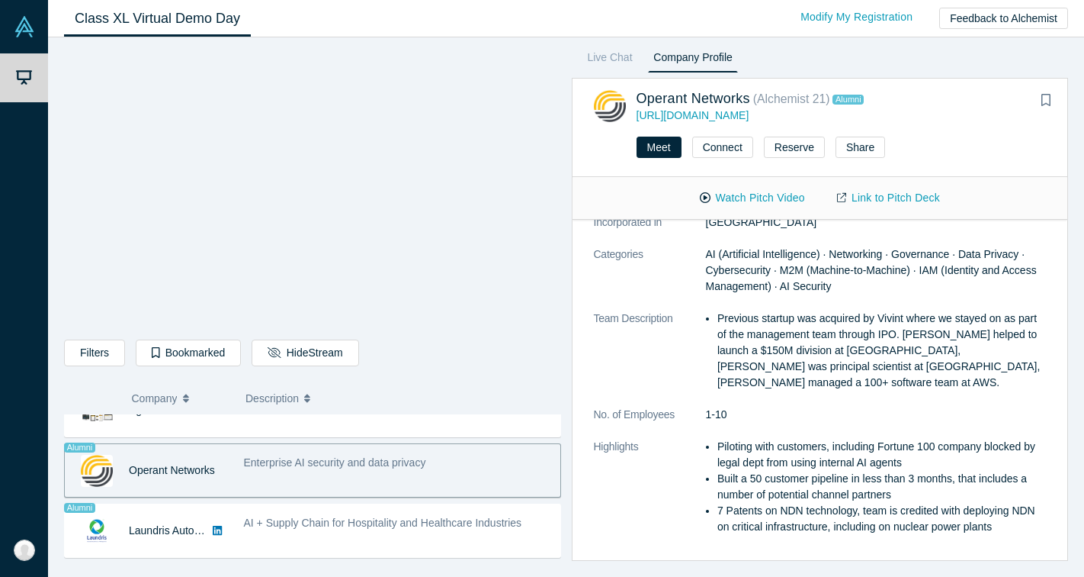
scroll to position [1008, 0]
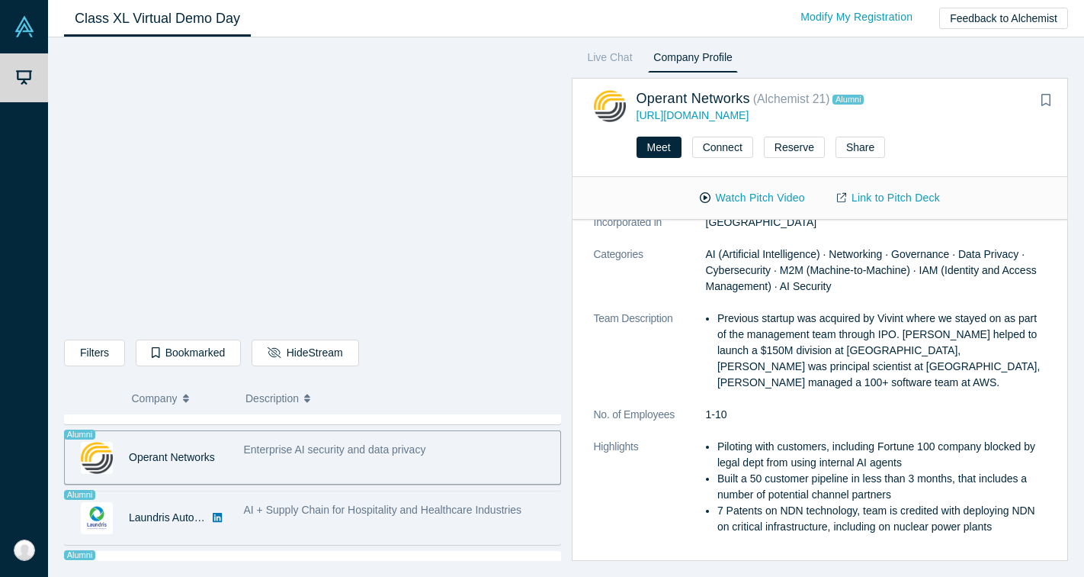
click at [377, 520] on div "AI + Supply Chain for Hospitality and Healthcare Industries" at bounding box center [398, 517] width 325 height 48
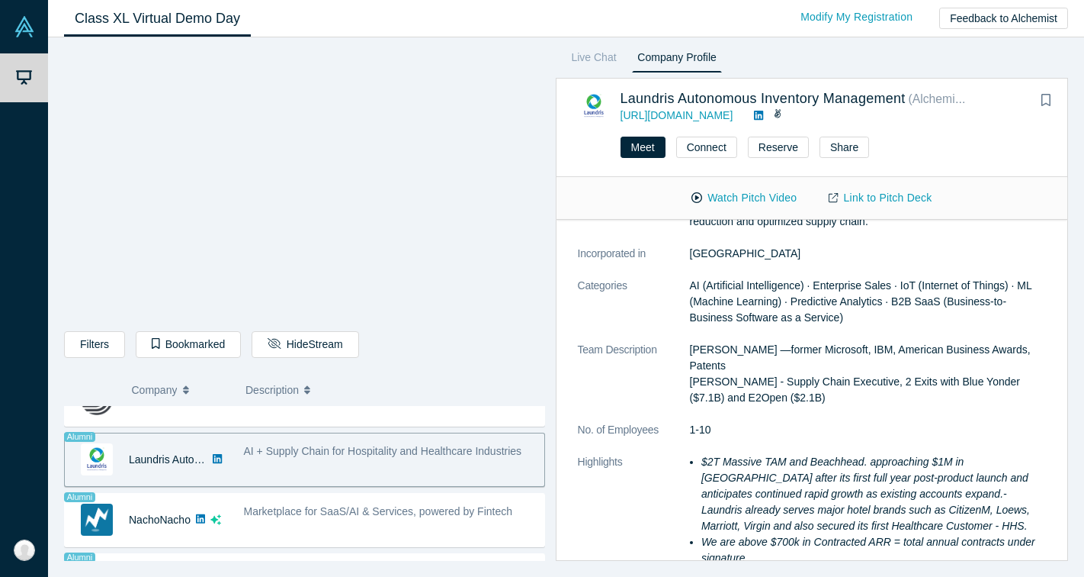
scroll to position [1059, 0]
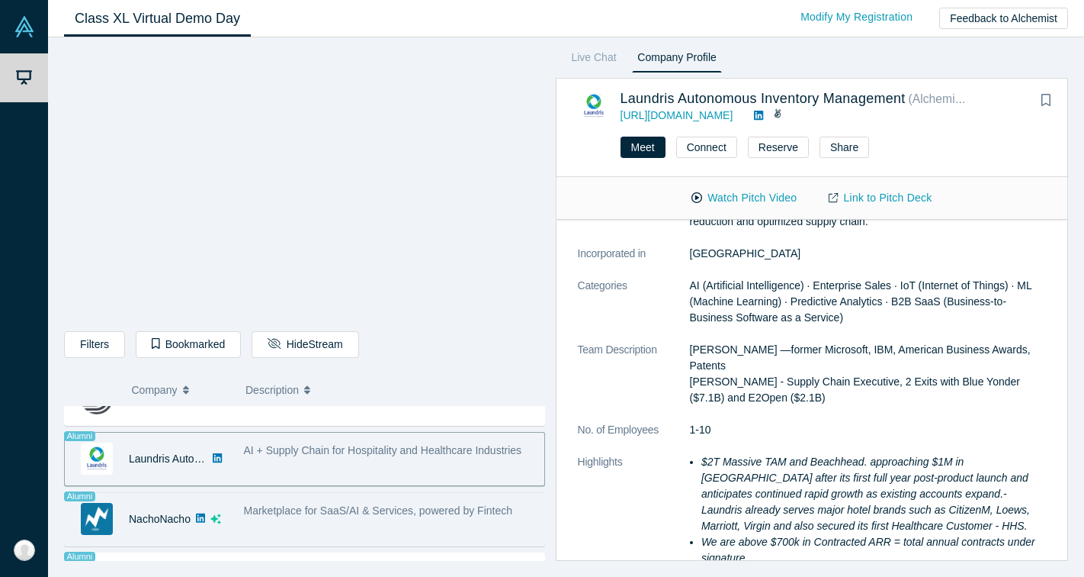
click at [390, 512] on div "Marketplace for SaaS/AI & Services, powered by Fintech" at bounding box center [390, 511] width 293 height 16
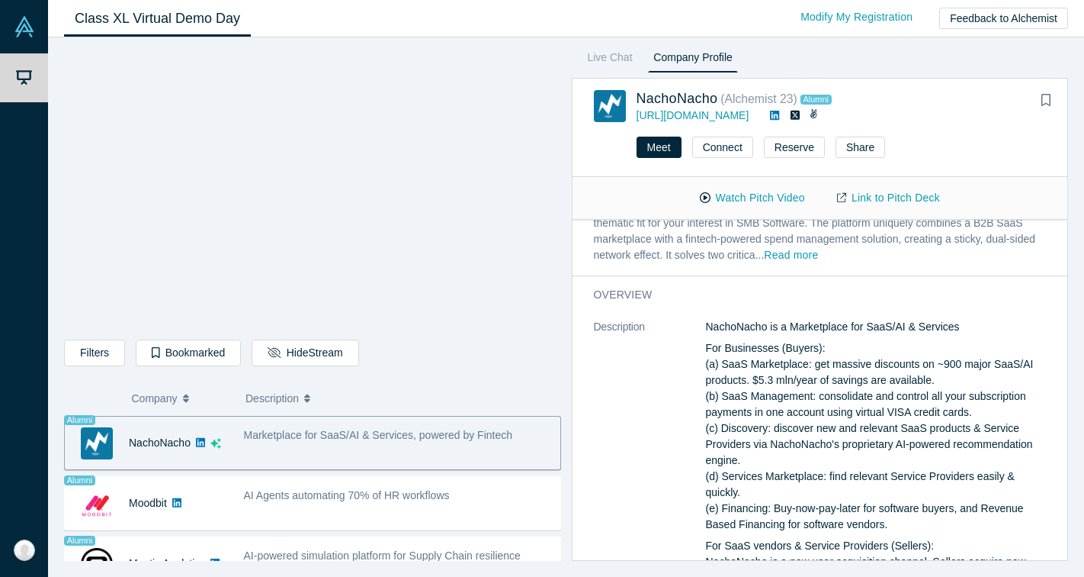
scroll to position [1151, 0]
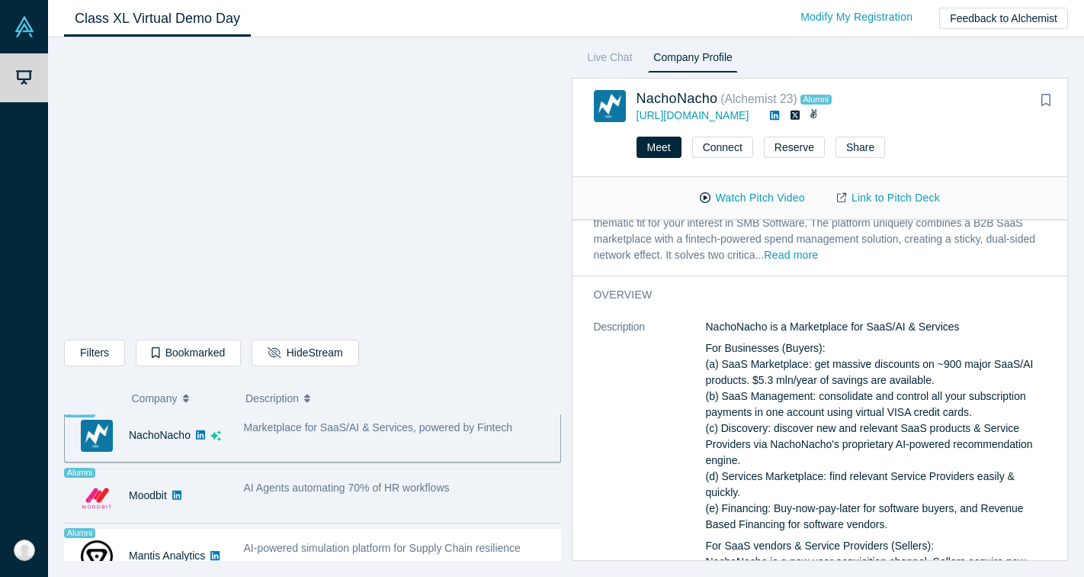
click at [354, 484] on span "AI Agents automating 70% of HR workflows" at bounding box center [347, 487] width 206 height 12
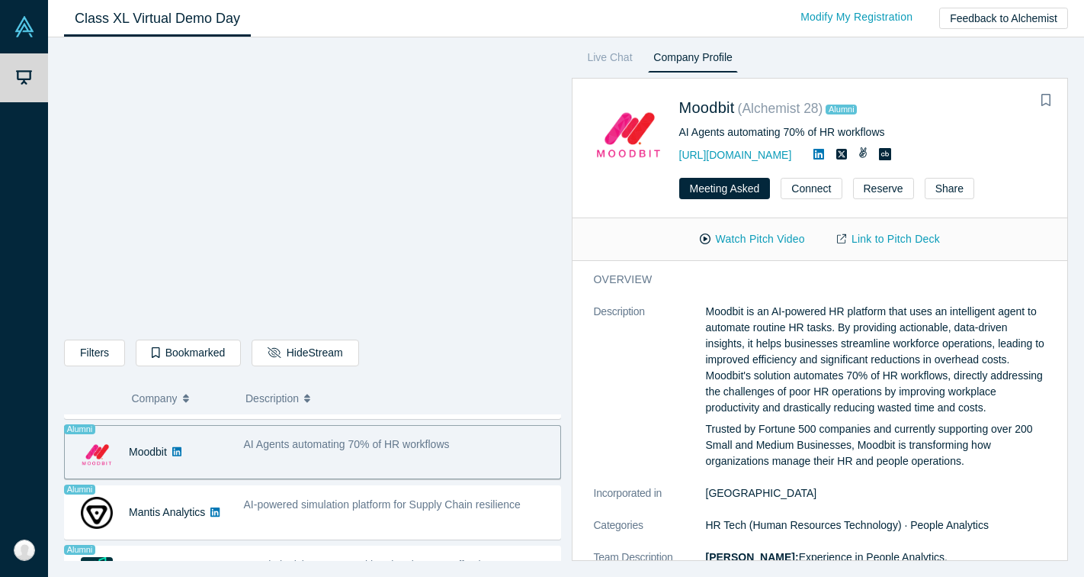
scroll to position [1198, 0]
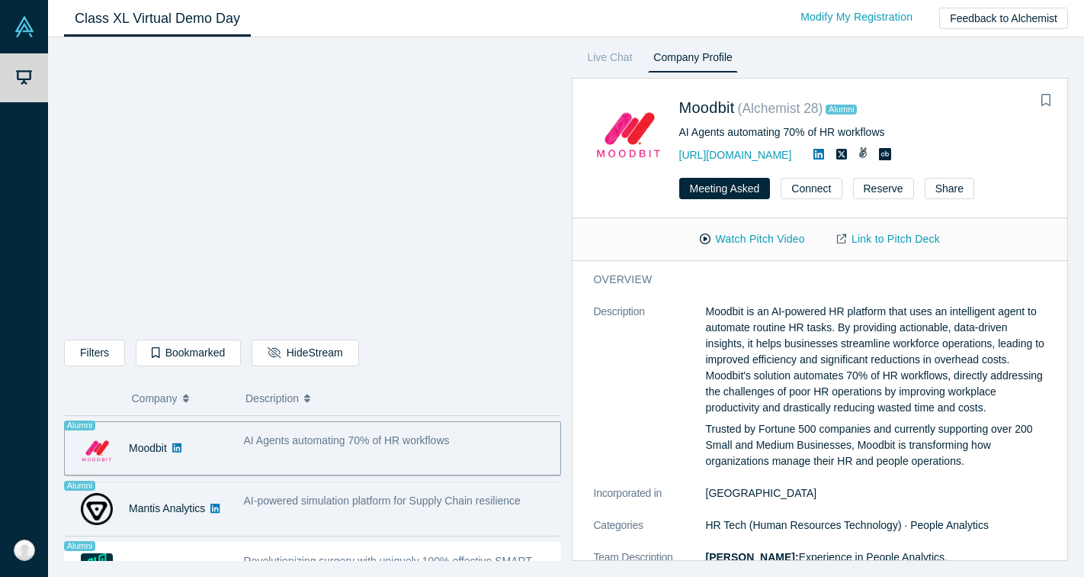
click at [333, 503] on span "AI-powered simulation platform for Supply Chain resilience" at bounding box center [382, 500] width 277 height 12
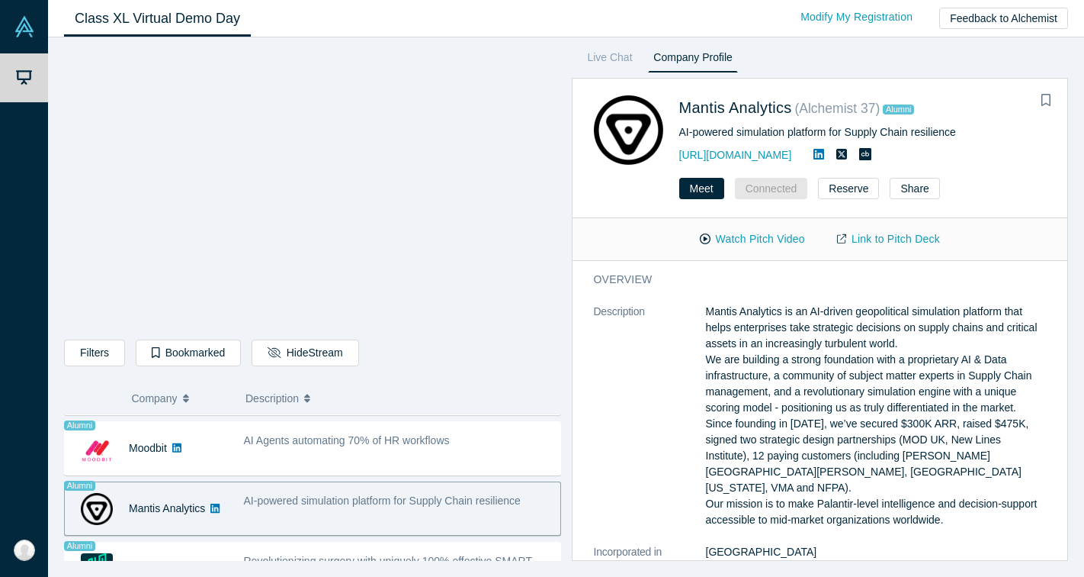
scroll to position [1267, 0]
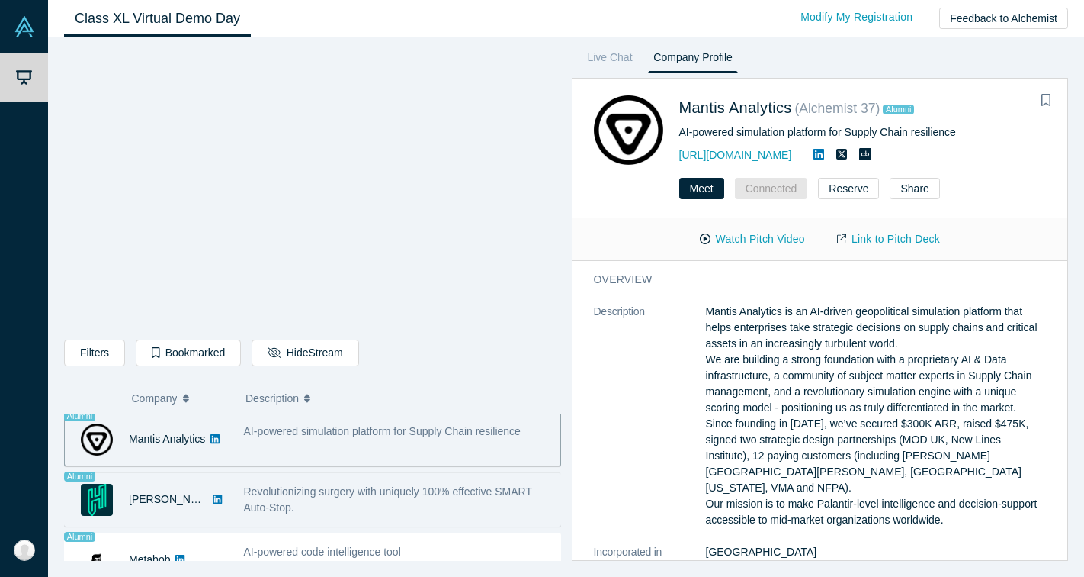
click at [344, 495] on span "Revolutionizing surgery with uniquely 100% effective SMART Auto-Stop." at bounding box center [388, 499] width 288 height 28
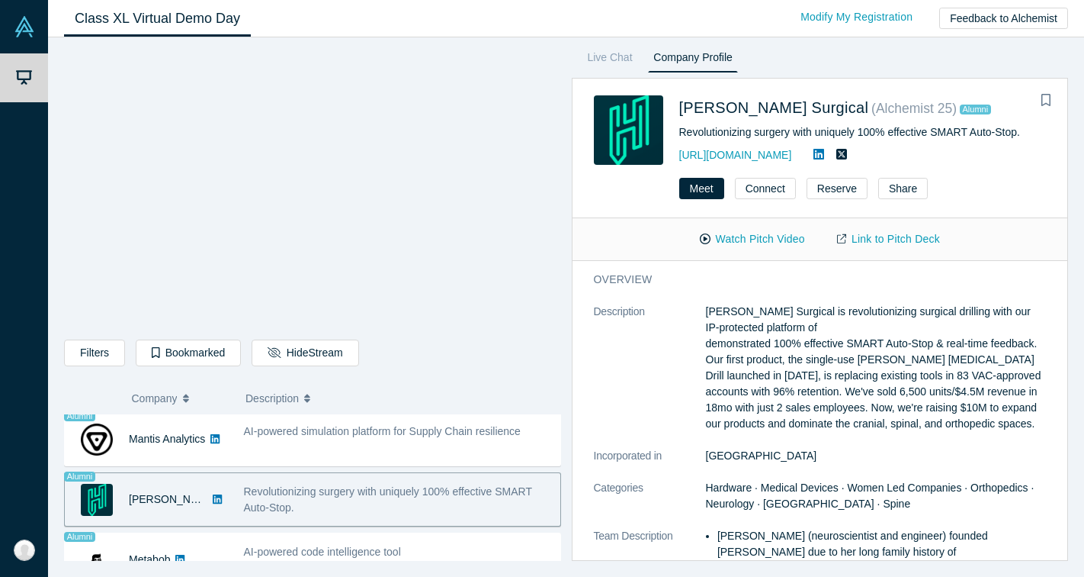
scroll to position [1332, 0]
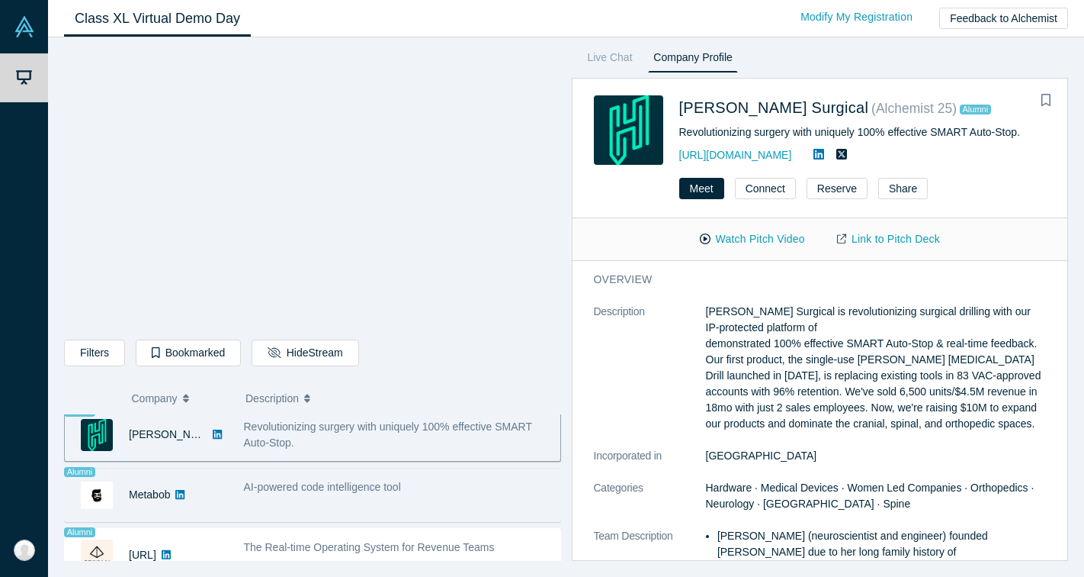
click at [361, 485] on span "AI-powered code intelligence tool" at bounding box center [322, 486] width 157 height 12
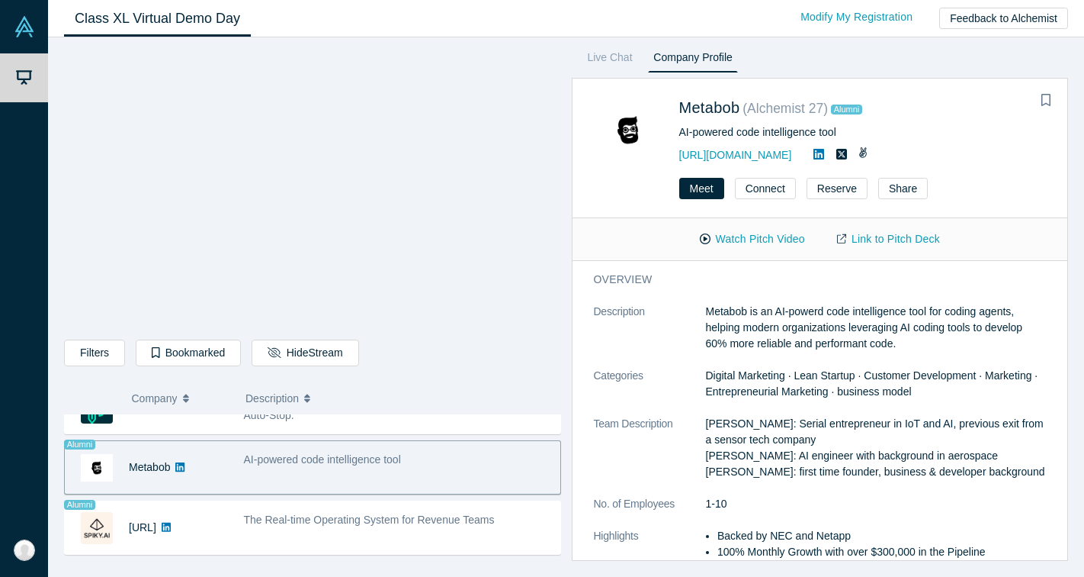
scroll to position [1360, 0]
click at [388, 525] on span "The Real-time Operating System for Revenue Teams" at bounding box center [369, 519] width 251 height 12
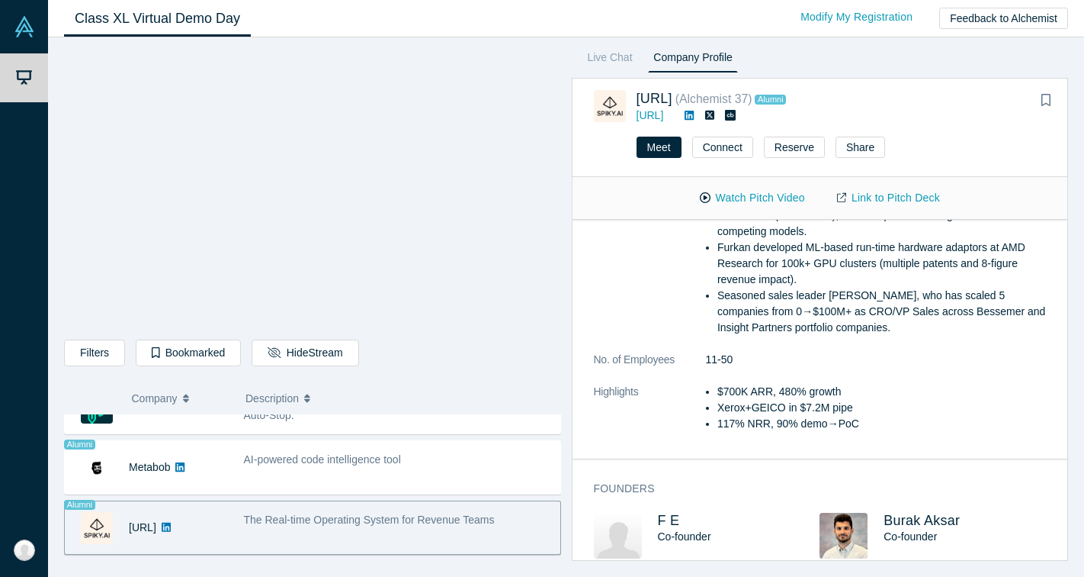
scroll to position [299, 0]
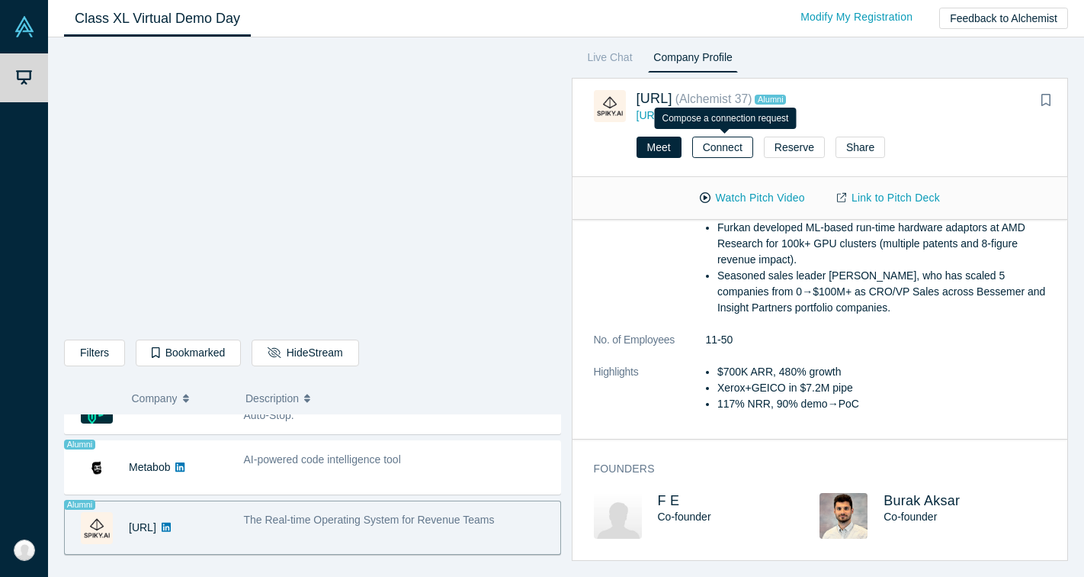
click at [710, 147] on button "Connect" at bounding box center [722, 147] width 61 height 21
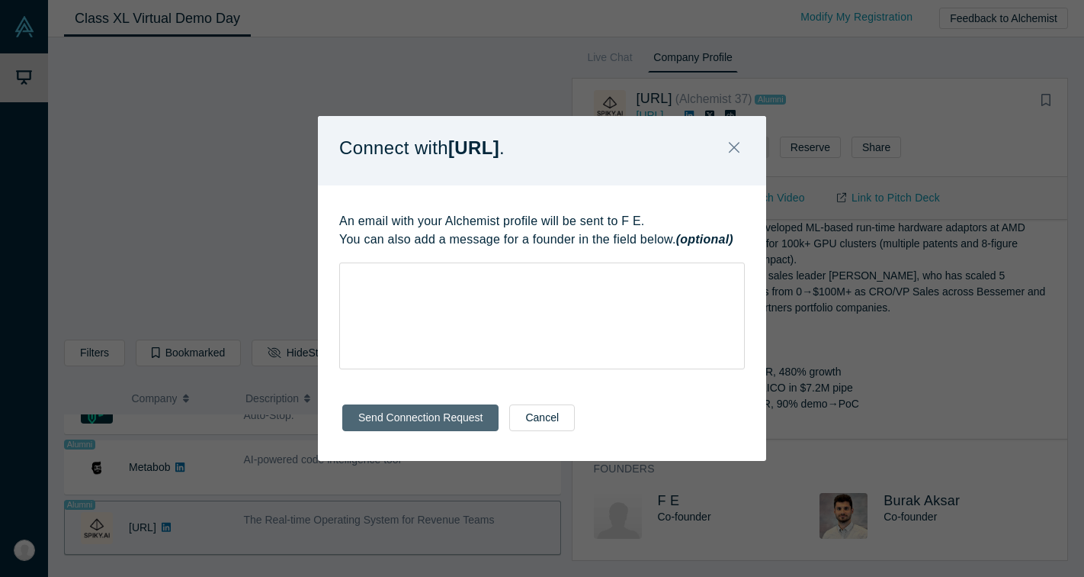
click at [421, 422] on button "Send Connection Request" at bounding box center [420, 417] width 156 height 27
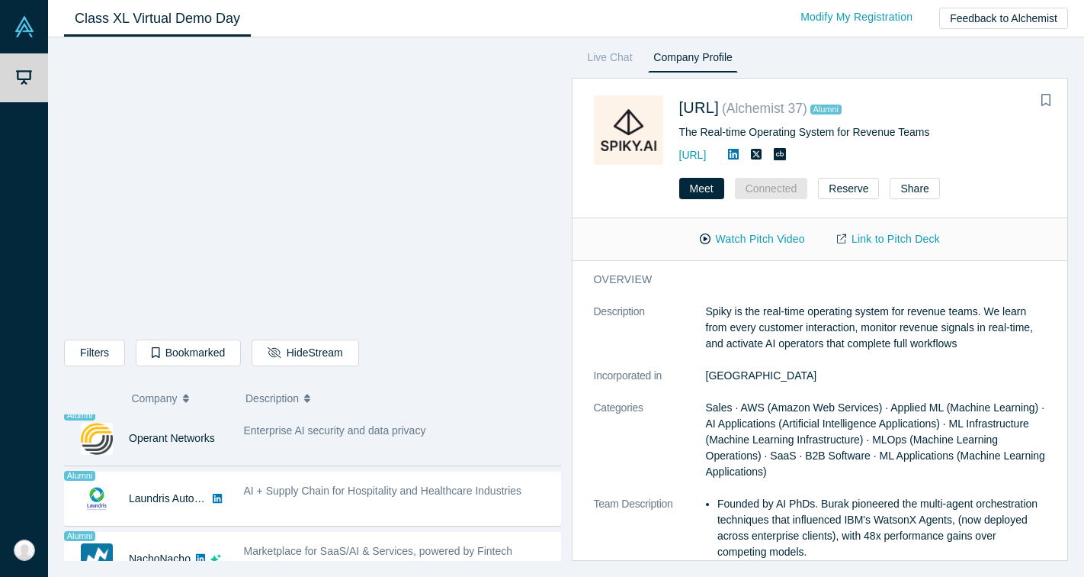
scroll to position [1030, 0]
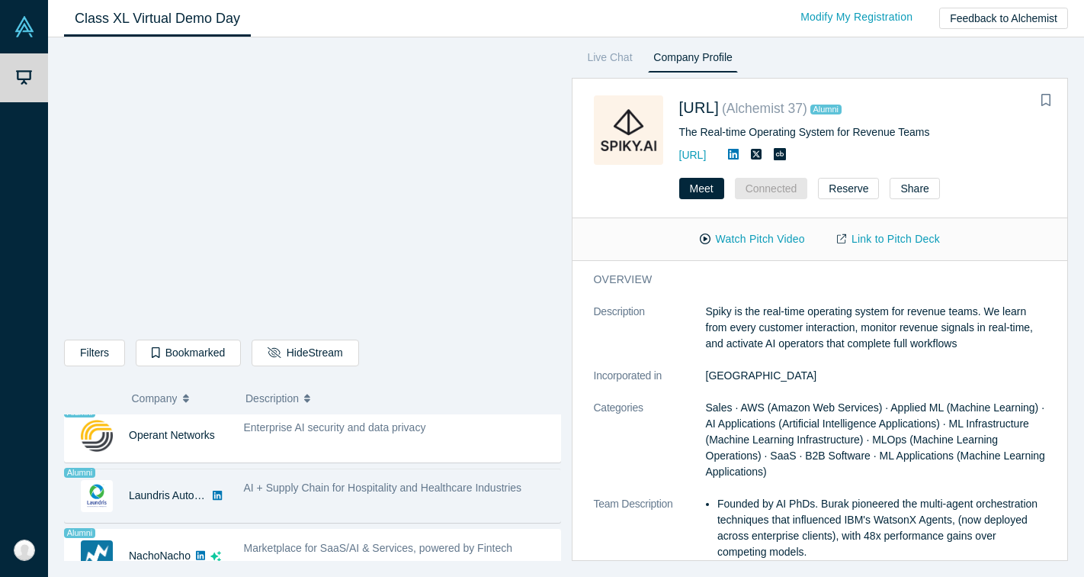
click at [363, 490] on span "AI + Supply Chain for Hospitality and Healthcare Industries" at bounding box center [383, 487] width 278 height 12
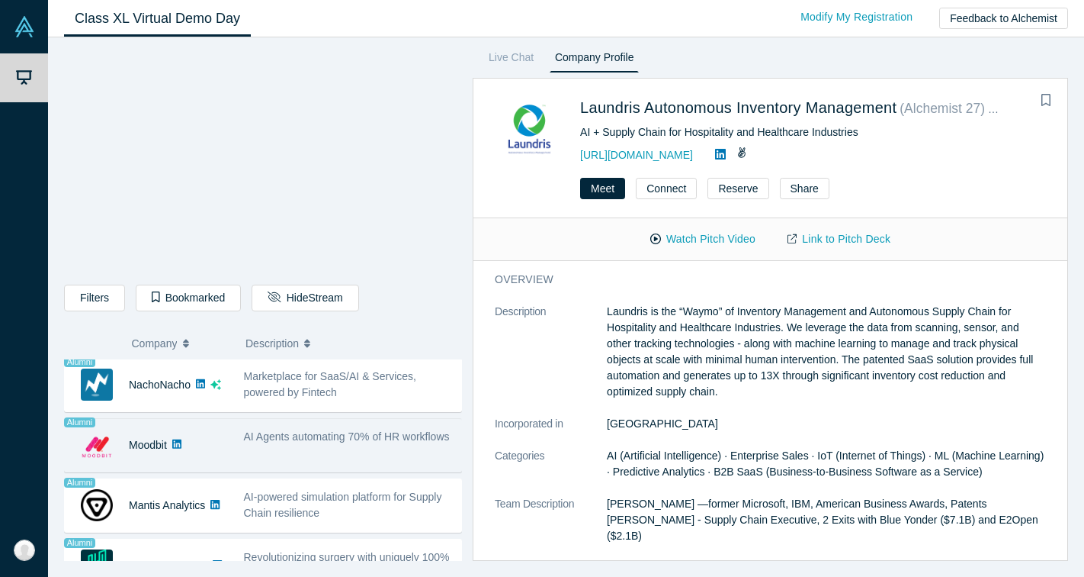
scroll to position [1169, 0]
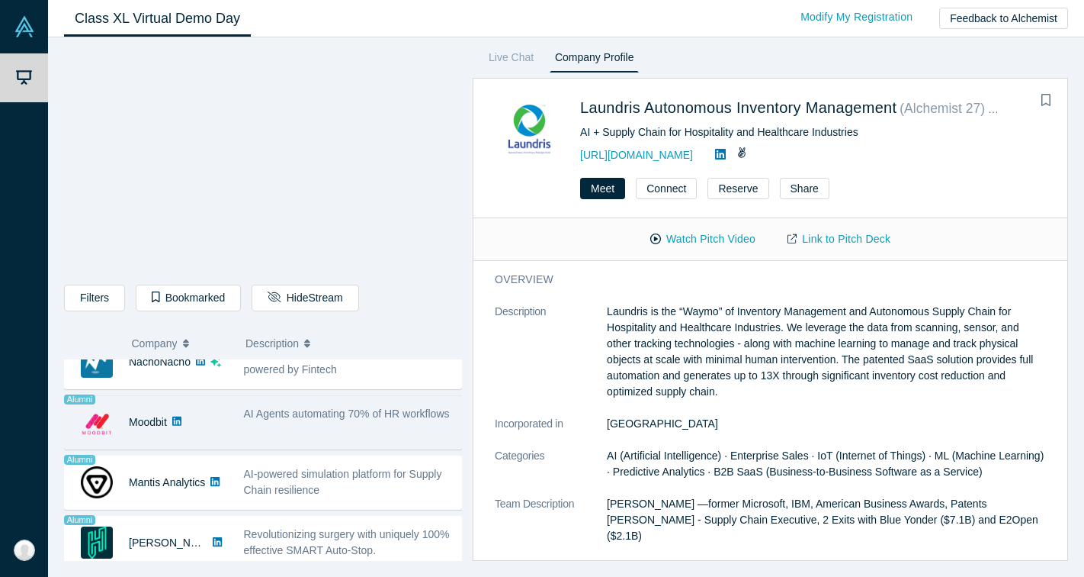
click at [320, 420] on div "AI Agents automating 70% of HR workflows" at bounding box center [349, 414] width 210 height 16
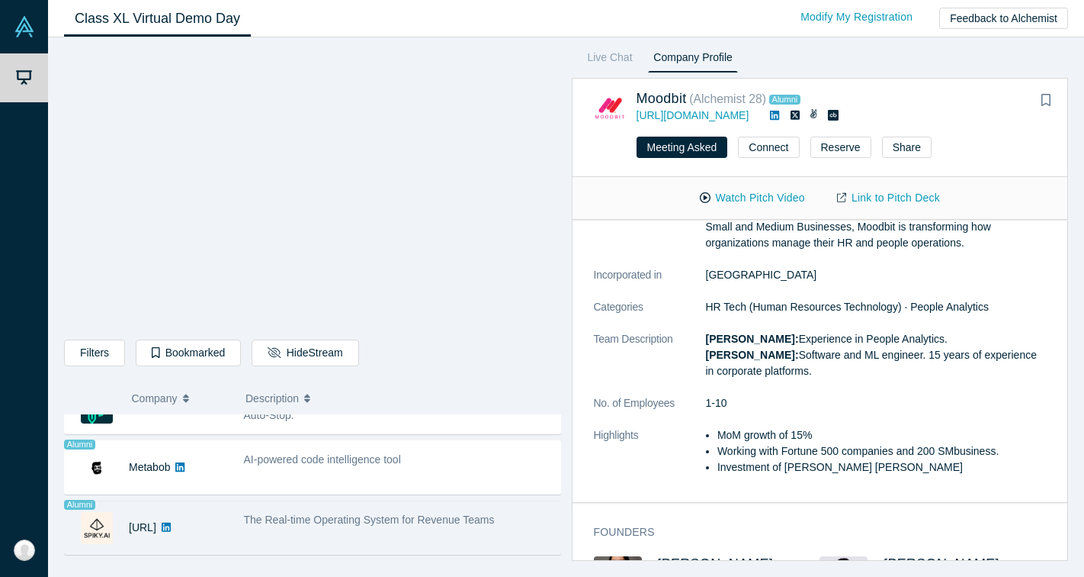
scroll to position [1360, 0]
